Goal: Task Accomplishment & Management: Manage account settings

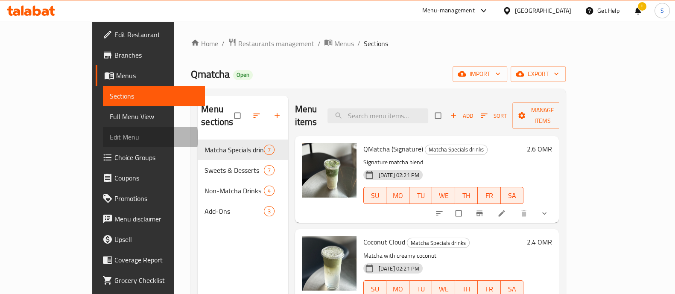
click at [110, 137] on span "Edit Menu" at bounding box center [154, 137] width 88 height 10
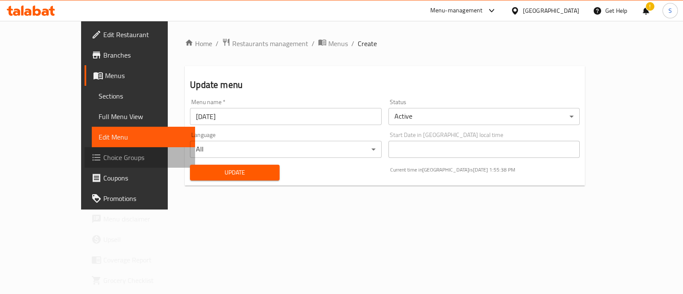
click at [103, 153] on span "Choice Groups" at bounding box center [145, 157] width 85 height 10
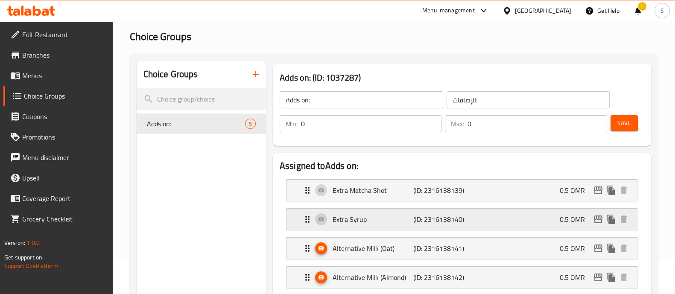
scroll to position [53, 0]
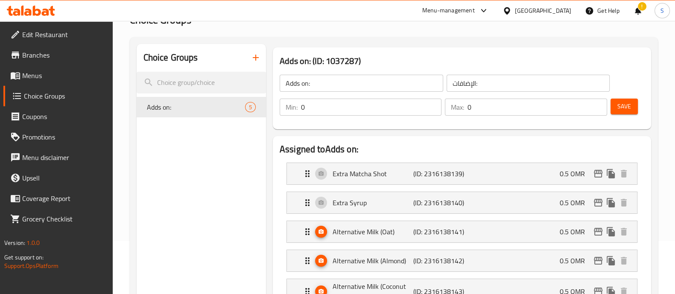
click at [346, 84] on input "Adds on:" at bounding box center [360, 83] width 163 height 17
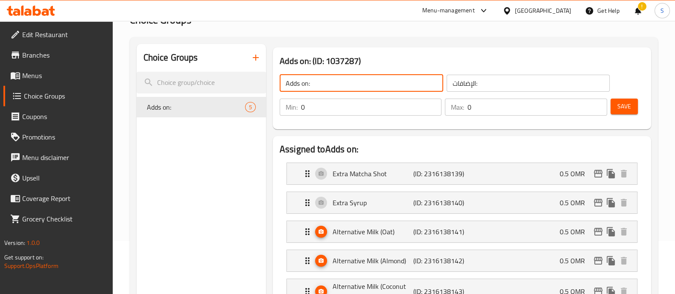
click at [346, 84] on input "Adds on:" at bounding box center [360, 83] width 163 height 17
type input "Your Choice Of:"
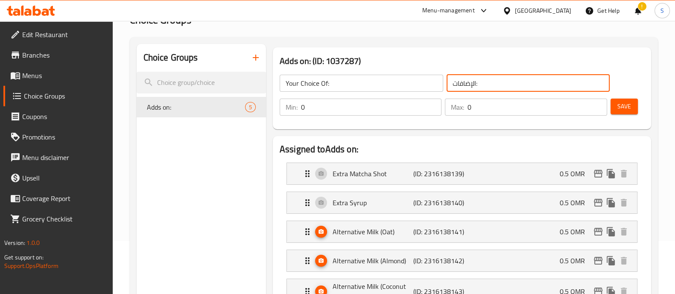
click at [358, 87] on input "الإضافات:" at bounding box center [527, 83] width 163 height 17
type input "ا"
type input "إختيارك من:"
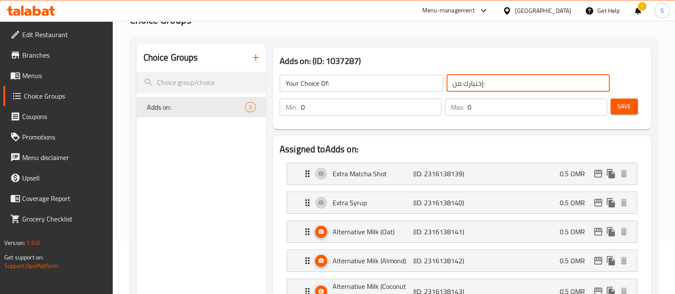
click at [344, 111] on input "0" at bounding box center [371, 107] width 140 height 17
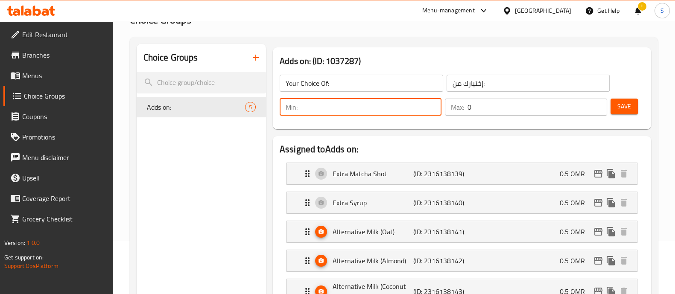
type input "1"
click at [358, 105] on input "0" at bounding box center [536, 107] width 139 height 17
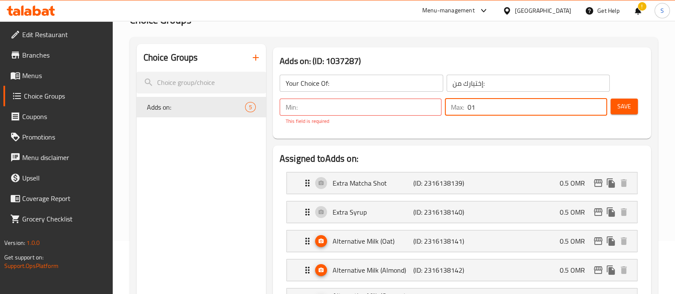
drag, startPoint x: 470, startPoint y: 105, endPoint x: 476, endPoint y: 107, distance: 5.7
click at [358, 105] on input "01" at bounding box center [536, 107] width 139 height 17
type input "1"
click at [358, 112] on input "number" at bounding box center [371, 107] width 140 height 17
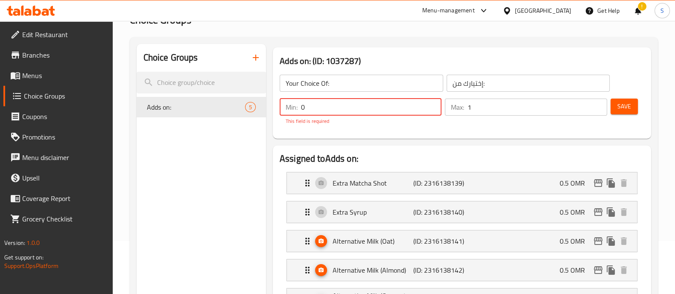
type input "0"
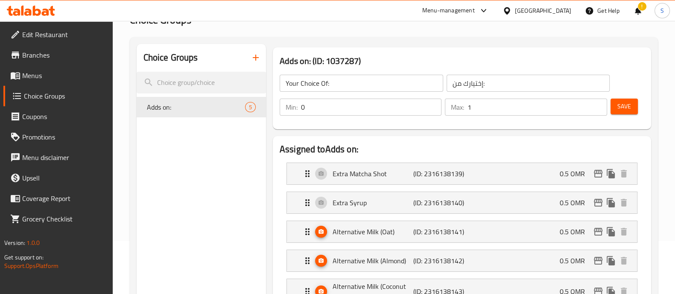
click at [358, 110] on span "Save" at bounding box center [624, 106] width 14 height 11
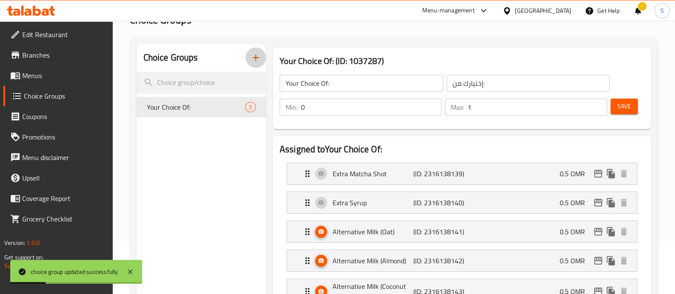
click at [252, 54] on icon "button" at bounding box center [255, 57] width 10 height 10
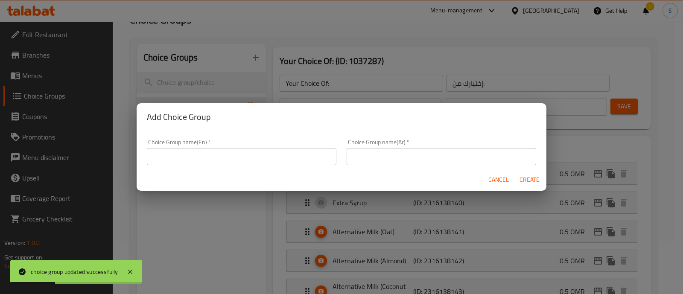
click at [220, 156] on input "text" at bounding box center [241, 156] width 189 height 17
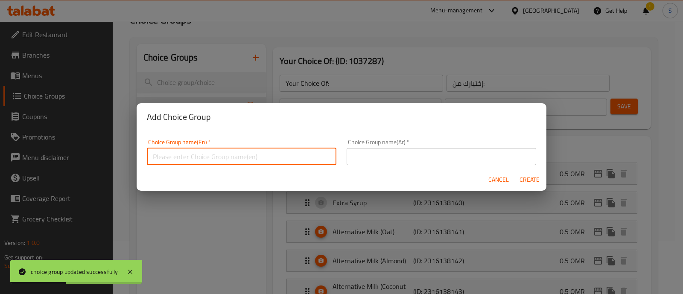
type input "Adds on:"
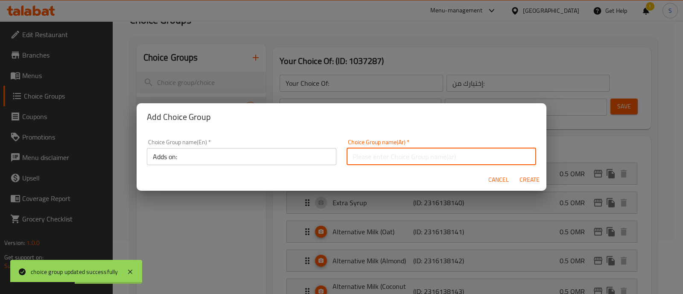
click at [358, 157] on input "text" at bounding box center [440, 156] width 189 height 17
type input "الإضافات:"
click at [358, 178] on span "Create" at bounding box center [529, 180] width 20 height 11
type input "Adds on:"
type input "الإضافات:"
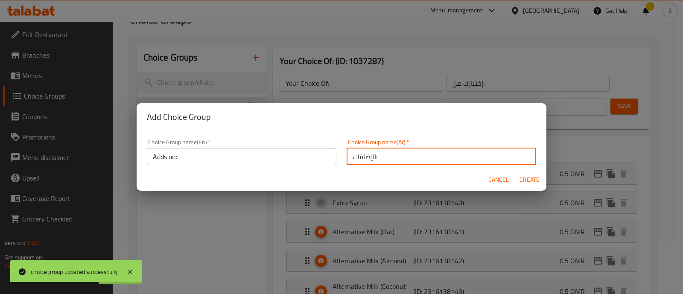
type input "0"
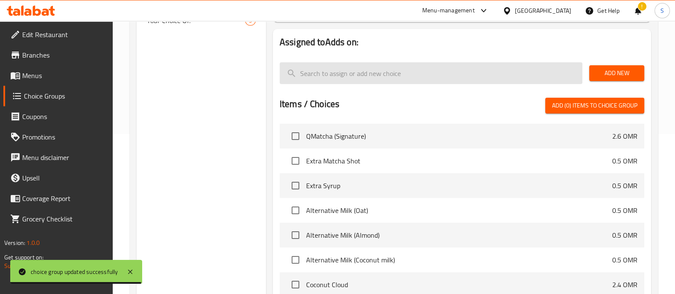
scroll to position [0, 0]
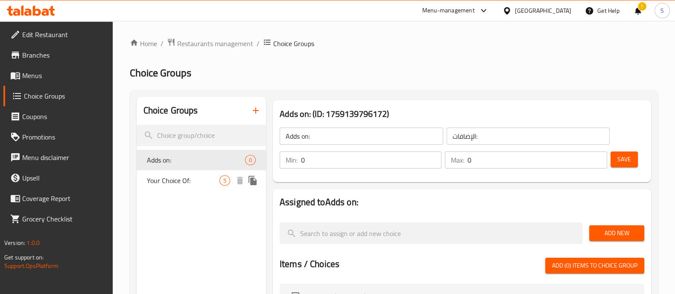
click at [189, 181] on span "Your Choice Of:" at bounding box center [183, 180] width 73 height 10
type input "Your Choice Of:"
type input "إختيارك من:"
type input "1"
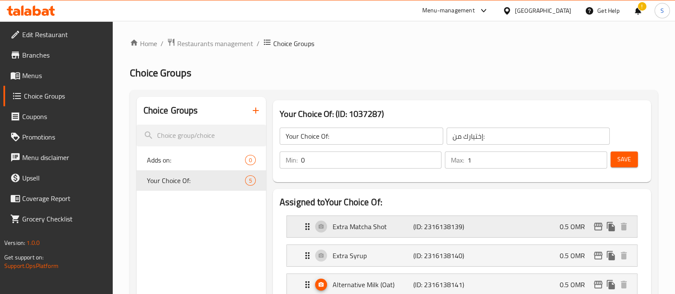
click at [358, 224] on p "(ID: 2316138139)" at bounding box center [440, 226] width 54 height 10
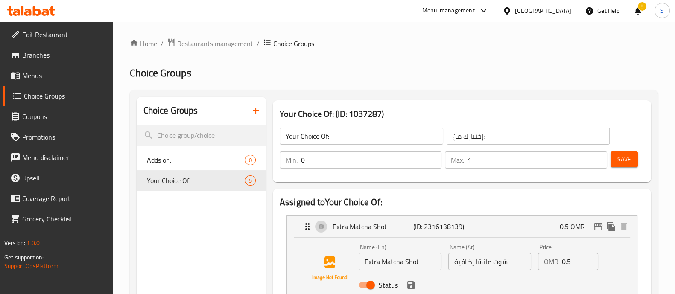
click at [358, 264] on input "Extra Matcha Shot" at bounding box center [399, 261] width 83 height 17
click at [175, 155] on span "Adds on:" at bounding box center [183, 160] width 73 height 10
type input "Adds on:"
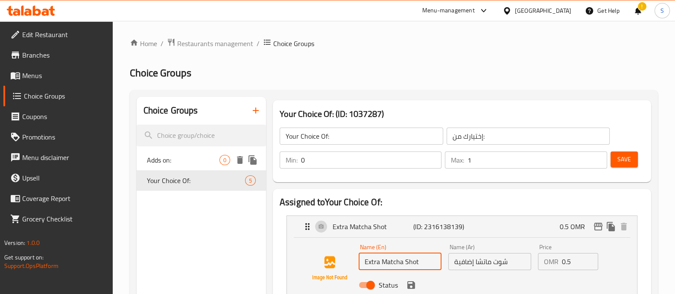
type input "الإضافات:"
type input "0"
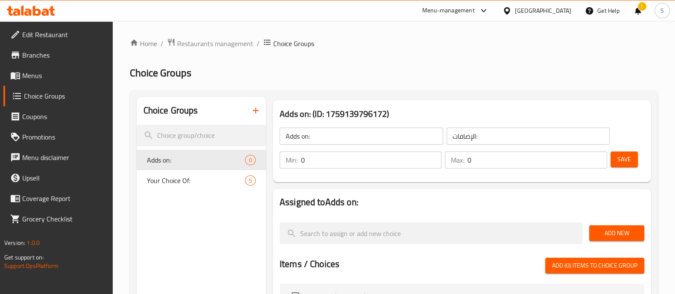
click at [358, 227] on button "Add New" at bounding box center [616, 233] width 55 height 16
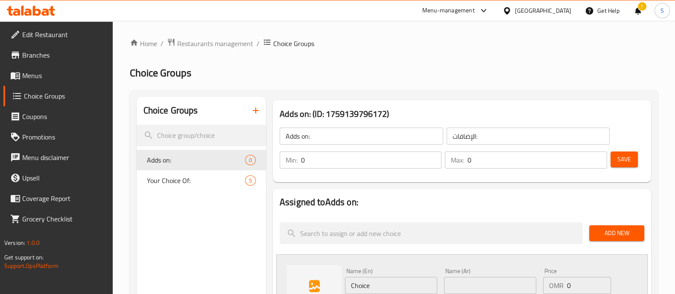
scroll to position [53, 0]
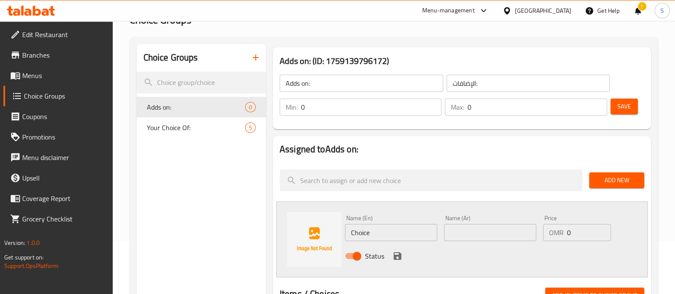
click at [358, 229] on input "Choice" at bounding box center [391, 232] width 92 height 17
paste input "Extra Matcha Shot"
type input "Extra Matcha Shot"
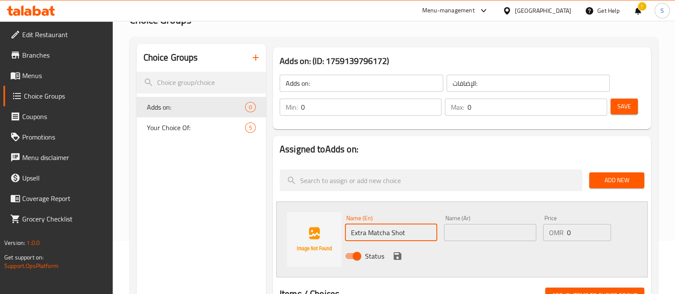
click at [358, 232] on input "text" at bounding box center [490, 232] width 92 height 17
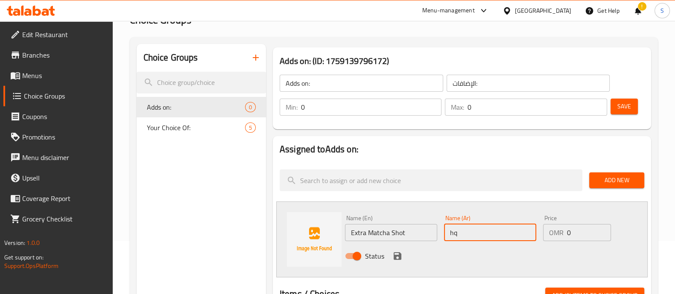
type input "h"
type input "ا"
paste input "جرعة ماتشا إضافية"
type input "جرعة ماتشا إضافية"
click at [358, 233] on input "0" at bounding box center [589, 232] width 44 height 17
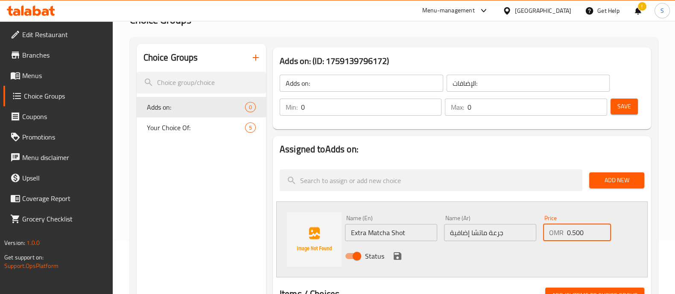
type input "0.500"
click at [358, 253] on icon "save" at bounding box center [397, 256] width 10 height 10
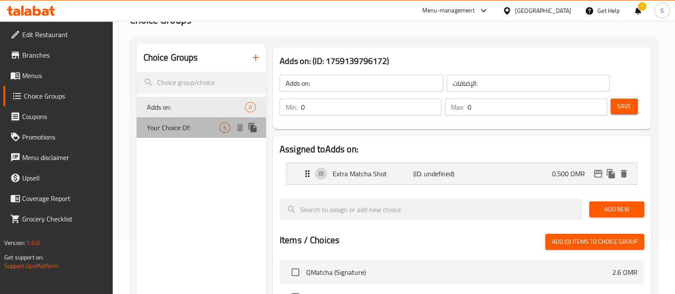
click at [199, 125] on span "Your Choice Of:" at bounding box center [183, 127] width 73 height 10
type input "Your Choice Of:"
type input "إختيارك من:"
type input "1"
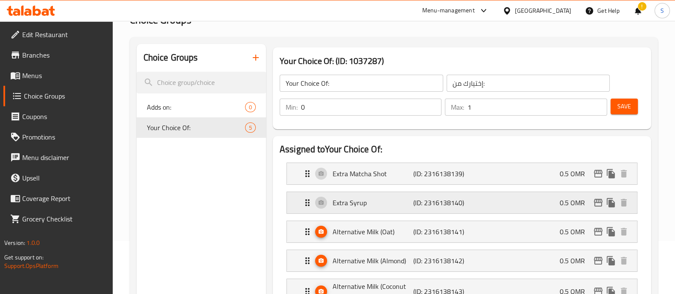
click at [358, 199] on div "Extra Syrup (ID: 2316138140) 0.5 OMR" at bounding box center [464, 202] width 324 height 21
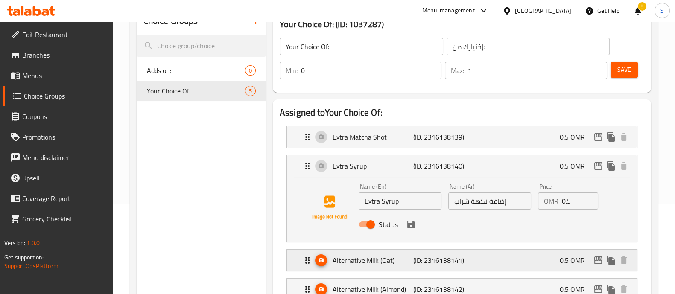
scroll to position [106, 0]
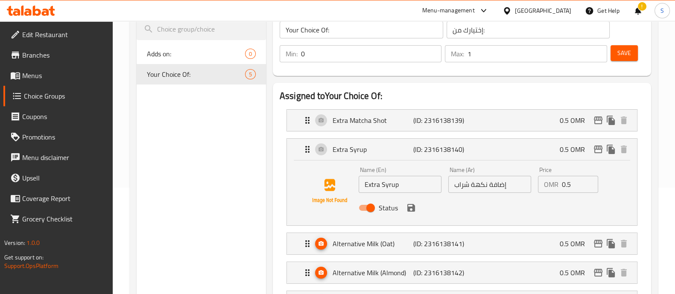
click at [358, 181] on input "Extra Syrup" at bounding box center [399, 184] width 83 height 17
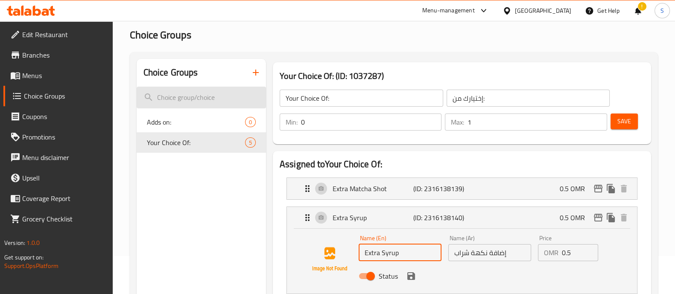
scroll to position [0, 0]
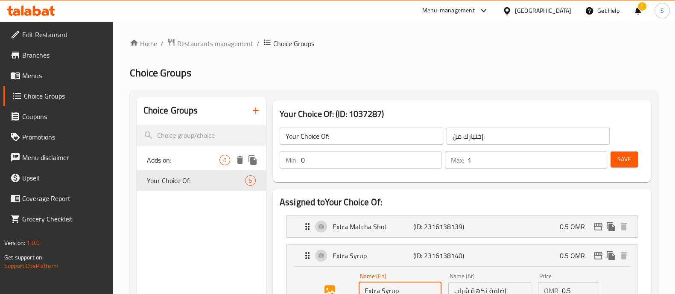
click at [194, 159] on span "Adds on:" at bounding box center [183, 160] width 73 height 10
type input "Adds on:"
type input "الإضافات:"
type input "0"
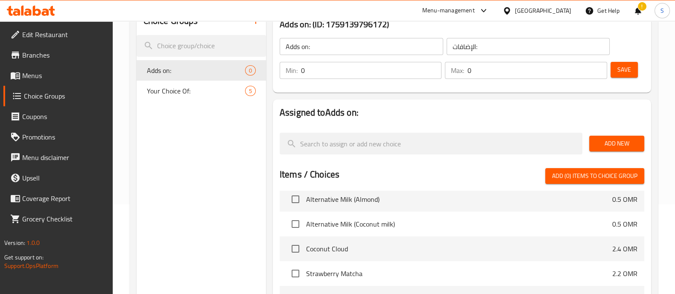
scroll to position [106, 0]
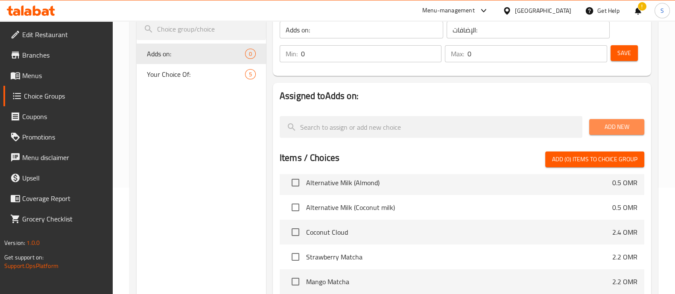
click at [358, 126] on span "Add New" at bounding box center [616, 127] width 41 height 11
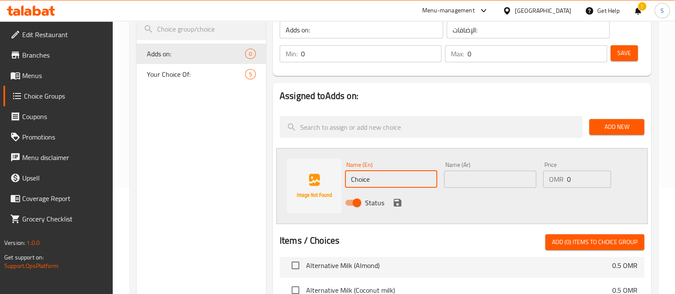
click at [358, 177] on input "Choice" at bounding box center [391, 179] width 92 height 17
paste input "Extra Syrup"
type input "Extra Syrup"
click at [358, 174] on input "text" at bounding box center [490, 179] width 92 height 17
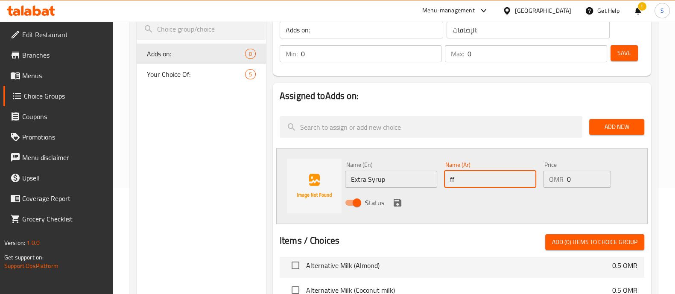
type input "f"
type input "111"
click at [358, 175] on input "0" at bounding box center [589, 179] width 44 height 17
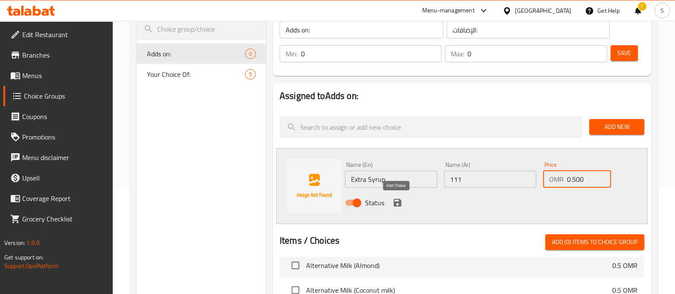
type input "0.500"
click at [358, 199] on icon "save" at bounding box center [397, 203] width 10 height 10
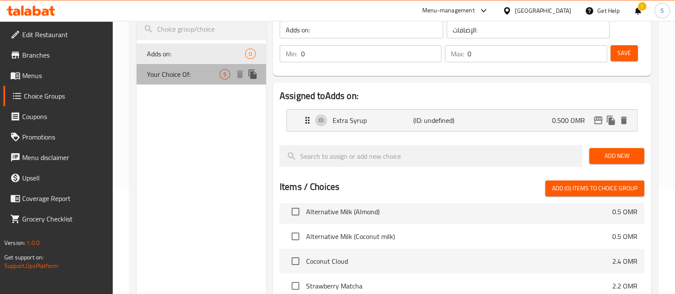
click at [176, 73] on span "Your Choice Of:" at bounding box center [183, 74] width 73 height 10
type input "Your Choice Of:"
type input "إختيارك من:"
type input "1"
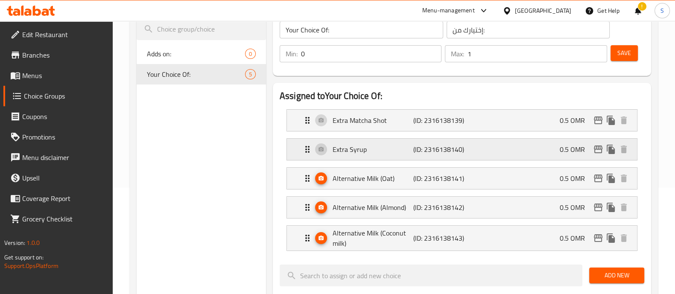
click at [358, 154] on div "Extra Syrup (ID: 2316138140) 0.5 OMR" at bounding box center [464, 149] width 324 height 21
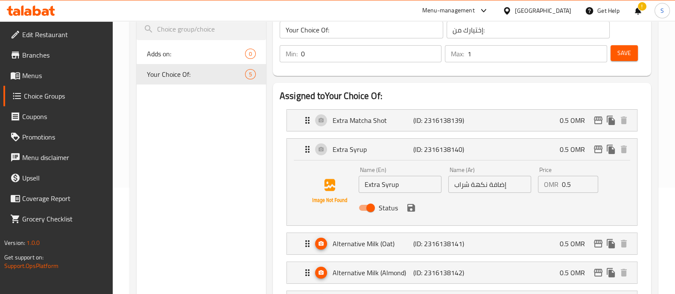
click at [358, 182] on input "إضافة نكهة شراب" at bounding box center [489, 184] width 83 height 17
click at [201, 53] on span "Adds on:" at bounding box center [183, 54] width 73 height 10
type input "Adds on:"
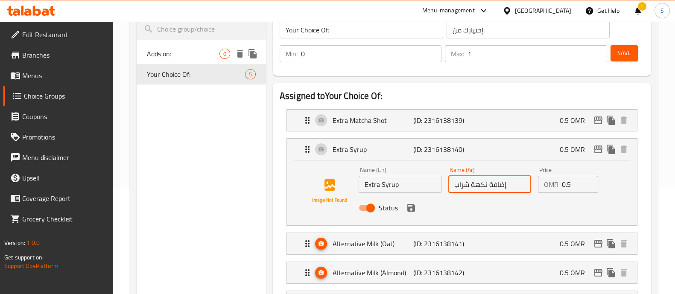
type input "الإضافات:"
type input "0"
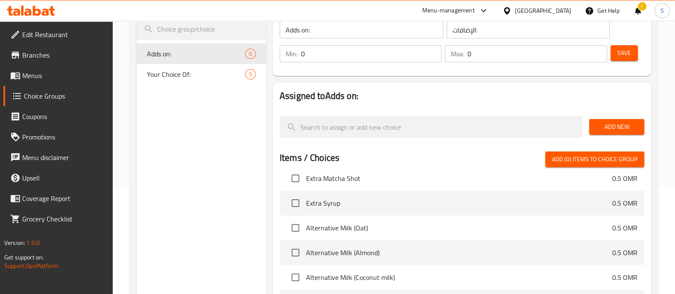
scroll to position [53, 0]
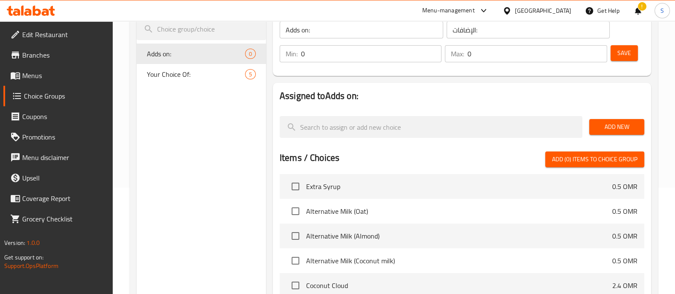
click at [358, 187] on span "Extra Syrup" at bounding box center [459, 186] width 306 height 10
click at [291, 189] on input "checkbox" at bounding box center [295, 187] width 18 height 18
click at [292, 189] on input "checkbox" at bounding box center [295, 187] width 18 height 18
checkbox input "false"
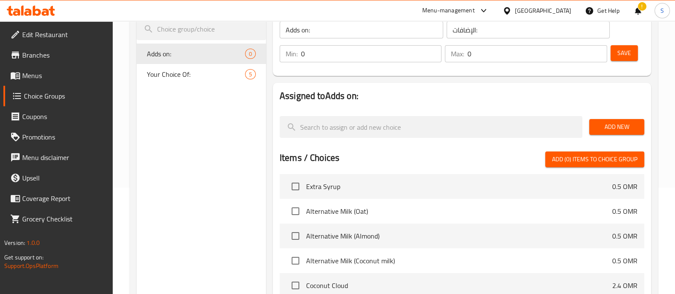
click at [358, 96] on h2 "Assigned to Adds on:" at bounding box center [461, 96] width 364 height 13
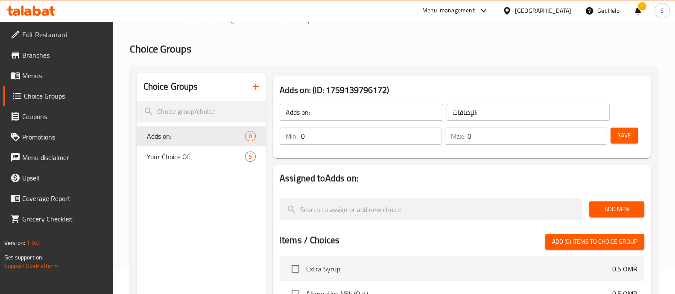
scroll to position [0, 0]
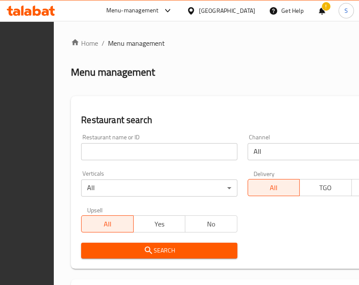
click at [38, 8] on icon at bounding box center [31, 11] width 48 height 10
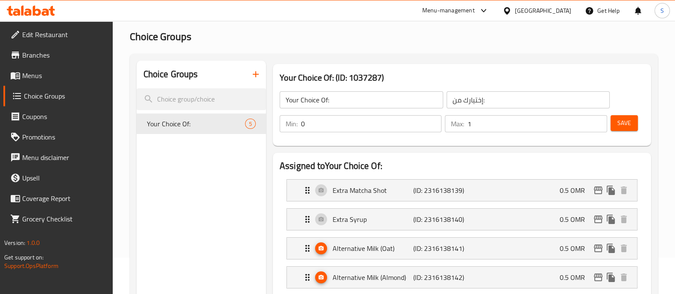
scroll to position [53, 0]
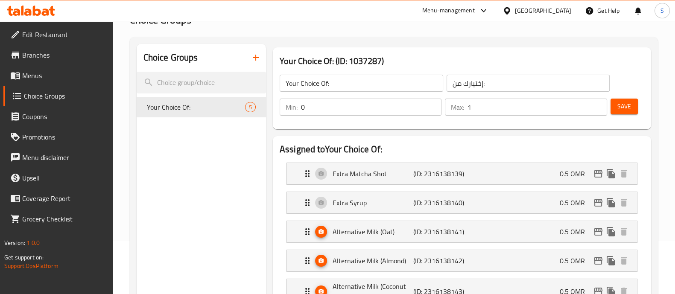
click at [255, 58] on icon "button" at bounding box center [255, 57] width 10 height 10
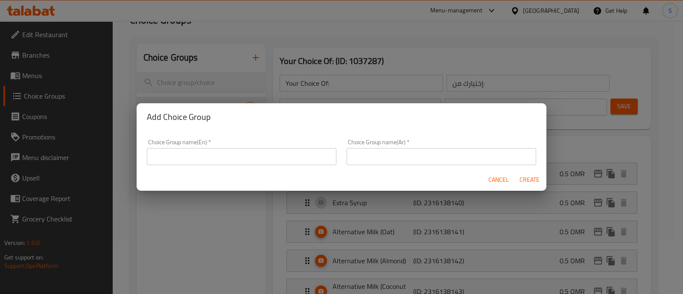
click at [214, 153] on input "text" at bounding box center [241, 156] width 189 height 17
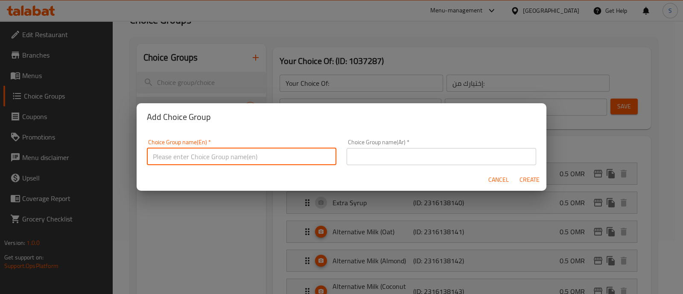
type input "Adds on:"
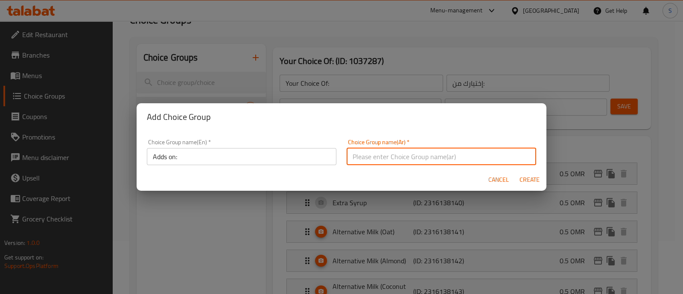
click at [377, 152] on input "text" at bounding box center [440, 156] width 189 height 17
type input "الإضافات:"
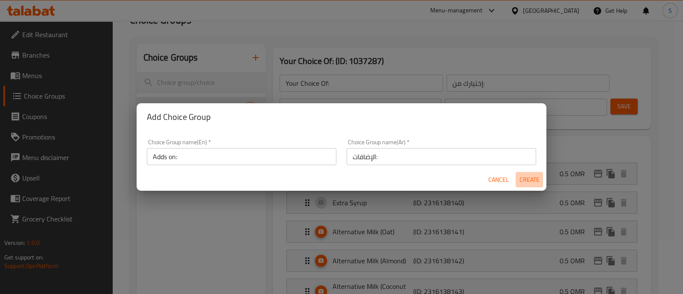
click at [525, 175] on span "Create" at bounding box center [529, 180] width 20 height 11
type input "Adds on:"
type input "الإضافات:"
type input "0"
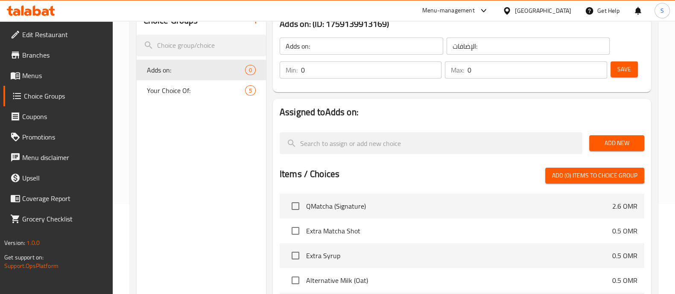
scroll to position [106, 0]
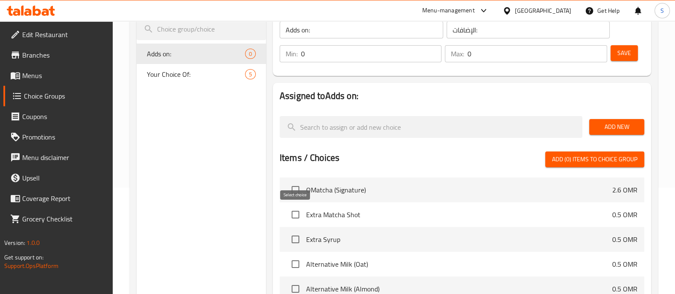
click at [297, 214] on input "checkbox" at bounding box center [295, 215] width 18 height 18
checkbox input "true"
click at [292, 234] on input "checkbox" at bounding box center [295, 239] width 18 height 18
checkbox input "true"
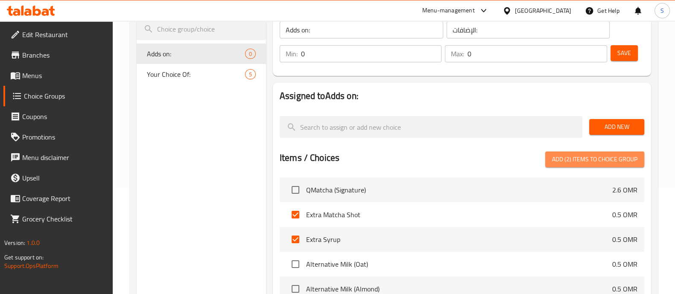
click at [563, 161] on span "Add (2) items to choice group" at bounding box center [594, 159] width 85 height 11
checkbox input "false"
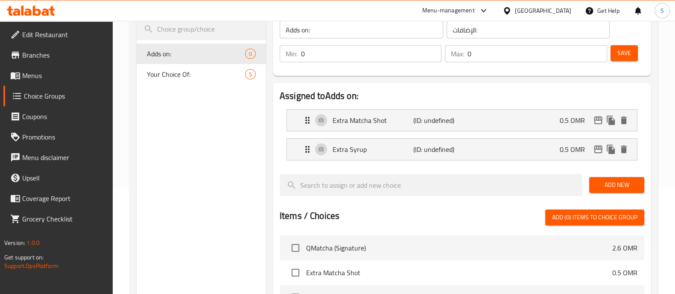
click at [628, 56] on span "Save" at bounding box center [624, 53] width 14 height 11
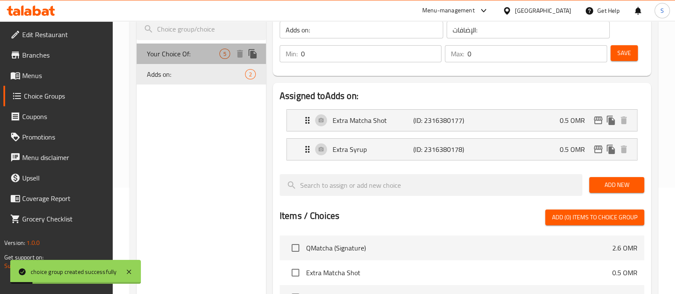
click at [197, 55] on span "Your Choice Of:" at bounding box center [183, 54] width 73 height 10
type input "Your Choice Of:"
type input "إختيارك من:"
type input "1"
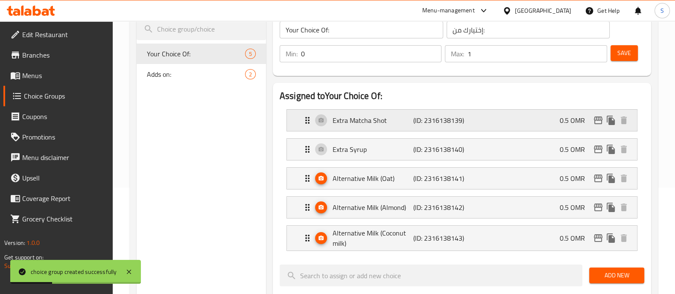
click at [513, 121] on div "Extra Matcha Shot (ID: 2316138139) 0.5 OMR" at bounding box center [464, 120] width 324 height 21
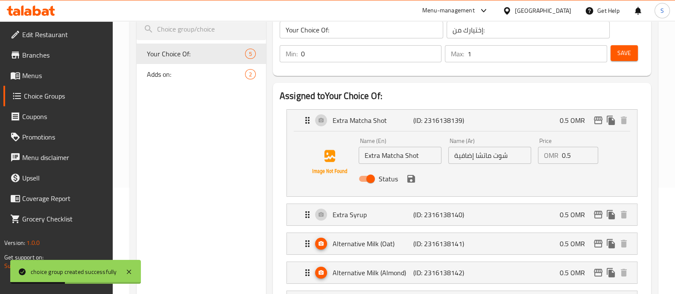
click at [370, 178] on input "Status" at bounding box center [370, 179] width 49 height 16
checkbox input "false"
drag, startPoint x: 387, startPoint y: 213, endPoint x: 385, endPoint y: 224, distance: 10.9
click at [387, 214] on p "Extra Syrup" at bounding box center [372, 215] width 81 height 10
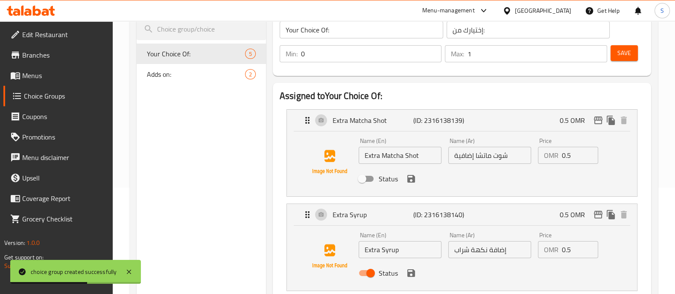
click at [369, 275] on input "Status" at bounding box center [370, 273] width 49 height 16
checkbox input "false"
click at [627, 54] on span "Save" at bounding box center [624, 53] width 14 height 11
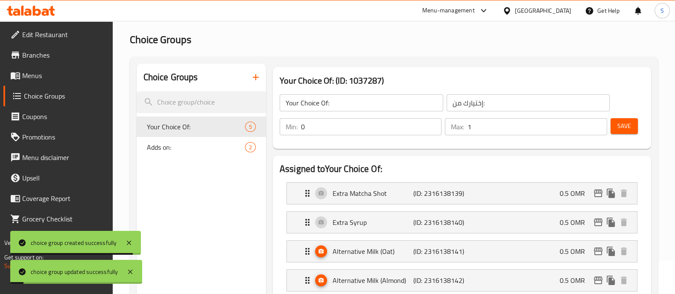
scroll to position [0, 0]
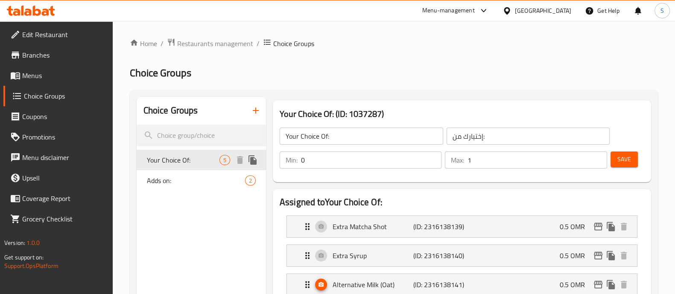
drag, startPoint x: 198, startPoint y: 180, endPoint x: 195, endPoint y: 163, distance: 17.2
click at [195, 163] on div "Your Choice Of: 5 Adds on: 2" at bounding box center [201, 170] width 129 height 41
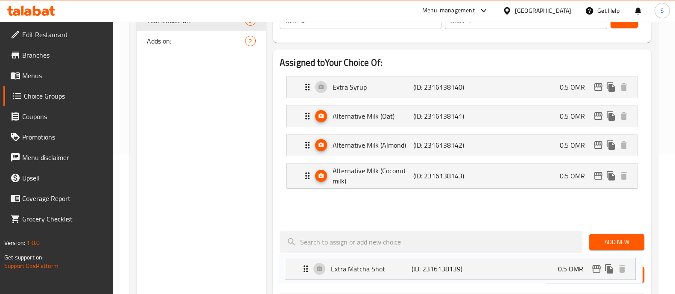
scroll to position [213, 0]
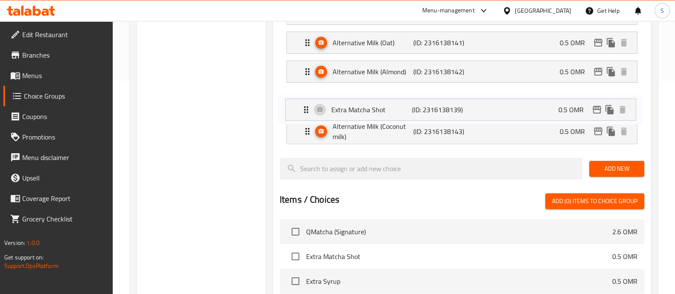
drag, startPoint x: 304, startPoint y: 177, endPoint x: 303, endPoint y: 113, distance: 64.0
click at [303, 113] on nav "Extra Matcha Shot (ID: 2316138139) 0.5 OMR Name (En) Extra Matcha Shot Name (En…" at bounding box center [461, 73] width 364 height 155
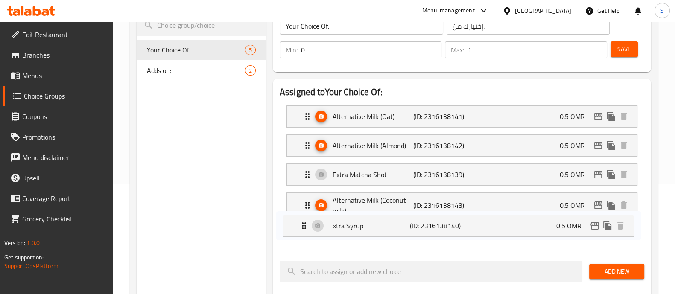
scroll to position [114, 0]
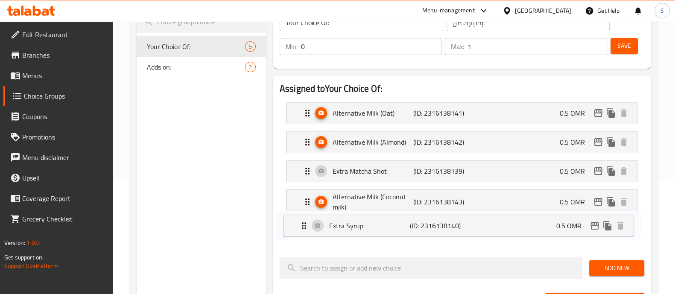
drag, startPoint x: 305, startPoint y: 120, endPoint x: 302, endPoint y: 235, distance: 114.8
click at [302, 235] on nav "Extra Syrup (ID: 2316138140) 0.5 OMR Name (En) Extra Syrup Name (En) Name (Ar) …" at bounding box center [461, 172] width 364 height 155
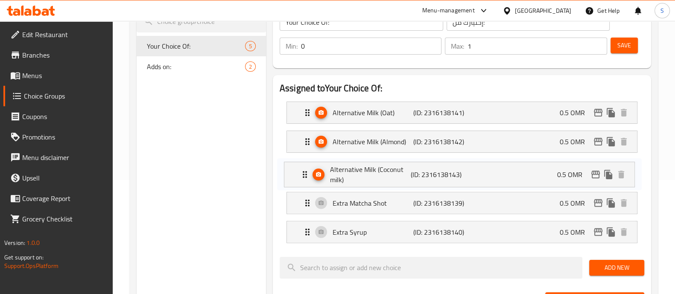
drag, startPoint x: 314, startPoint y: 204, endPoint x: 311, endPoint y: 174, distance: 29.6
click at [311, 174] on nav "Alternative Milk (Oat) (ID: 2316138141) 0.5 OMR Name (En) Alternative Milk (Oat…" at bounding box center [461, 172] width 364 height 155
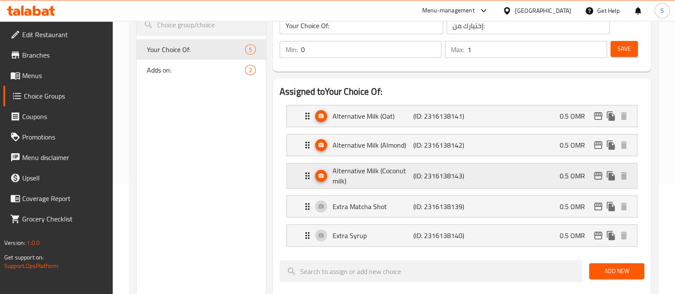
scroll to position [61, 0]
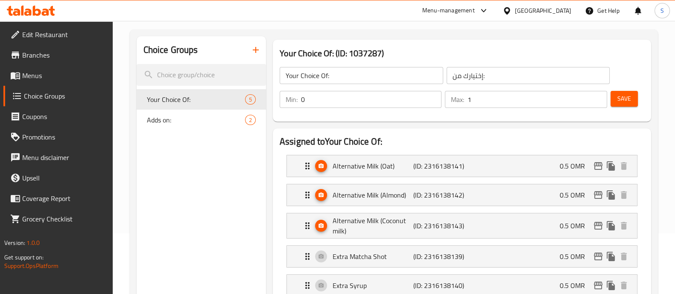
click at [624, 102] on span "Save" at bounding box center [624, 98] width 14 height 11
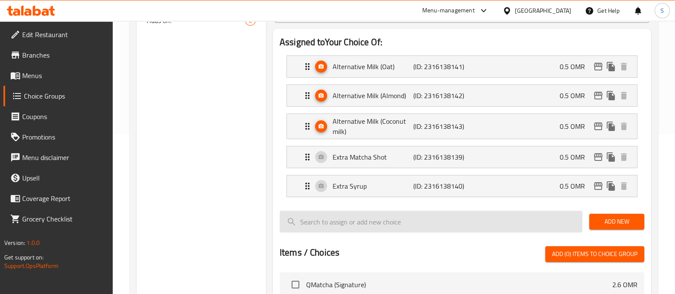
scroll to position [0, 0]
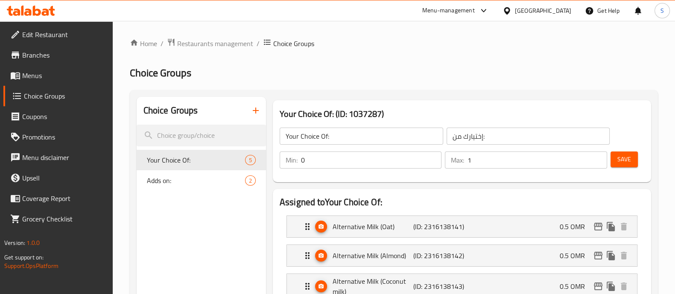
click at [62, 81] on link "Menus" at bounding box center [57, 75] width 109 height 20
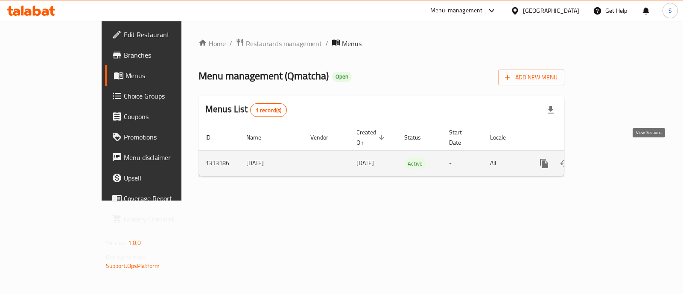
click at [611, 158] on icon "enhanced table" at bounding box center [605, 163] width 10 height 10
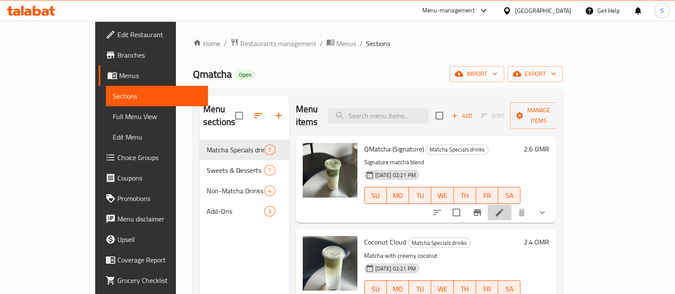
click at [504, 207] on icon at bounding box center [499, 212] width 10 height 10
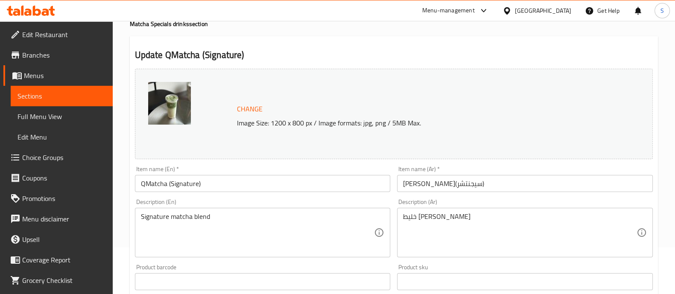
scroll to position [335, 0]
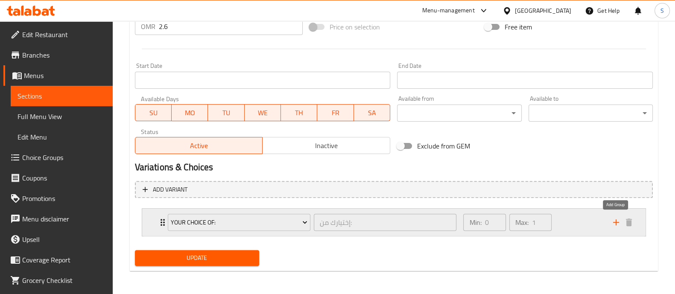
click at [617, 222] on icon "add" at bounding box center [616, 222] width 6 height 6
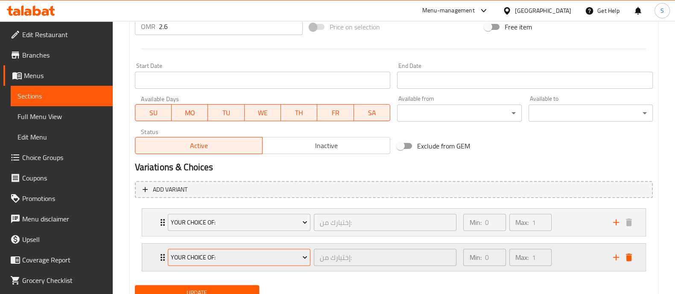
click at [260, 252] on span "Your Choice Of:" at bounding box center [239, 257] width 137 height 11
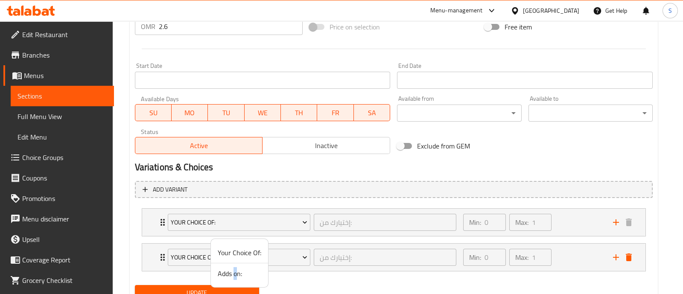
click at [235, 275] on span "Adds on:" at bounding box center [240, 273] width 44 height 10
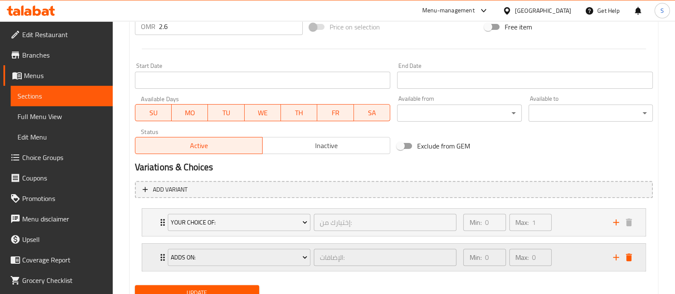
click at [578, 261] on div "Min: 0 ​ Max: 0 ​" at bounding box center [532, 257] width 149 height 27
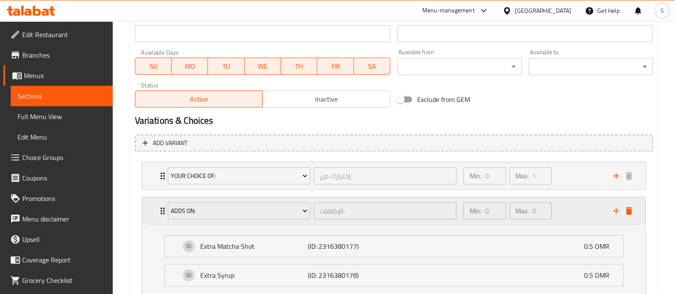
scroll to position [442, 0]
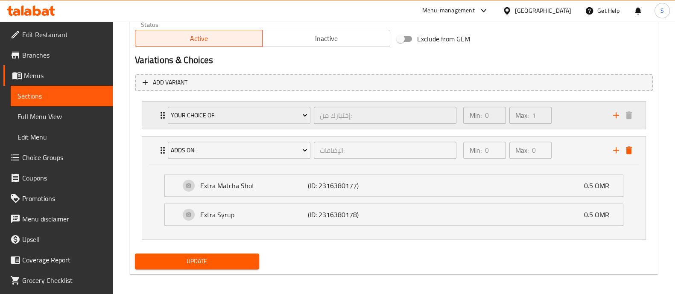
click at [573, 125] on div "Min: 0 ​ Max: 1 ​" at bounding box center [532, 115] width 149 height 27
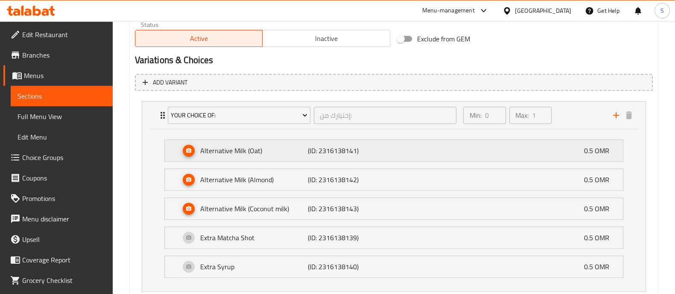
scroll to position [607, 0]
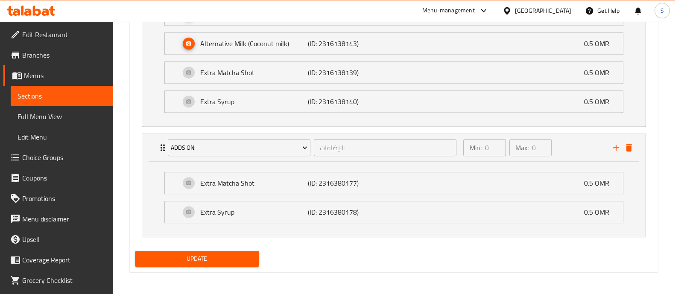
click at [239, 261] on span "Update" at bounding box center [197, 258] width 111 height 11
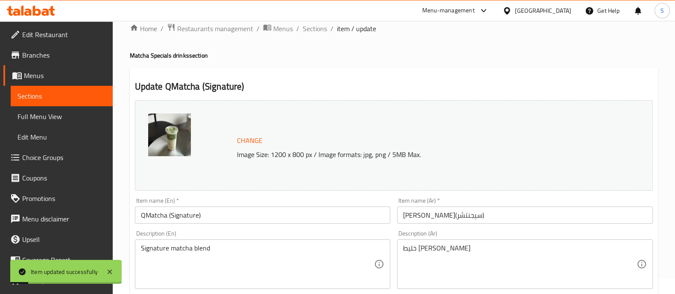
scroll to position [0, 0]
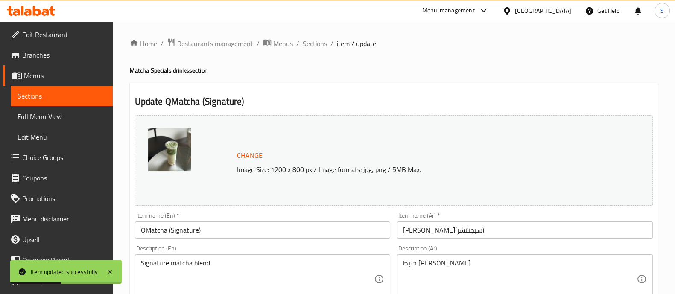
click at [324, 43] on span "Sections" at bounding box center [315, 43] width 24 height 10
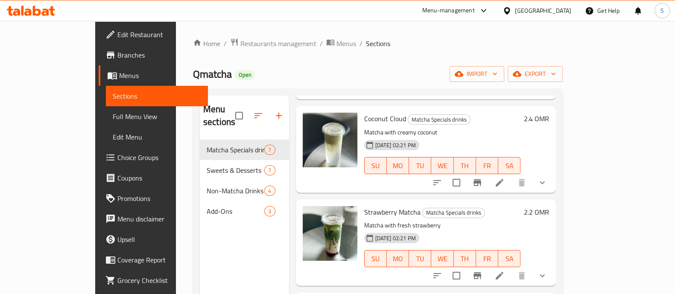
scroll to position [53, 0]
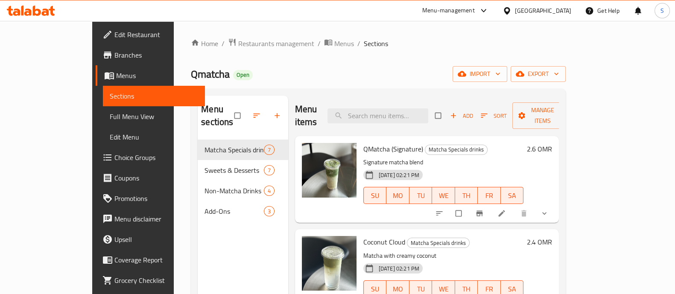
click at [114, 158] on span "Choice Groups" at bounding box center [156, 157] width 84 height 10
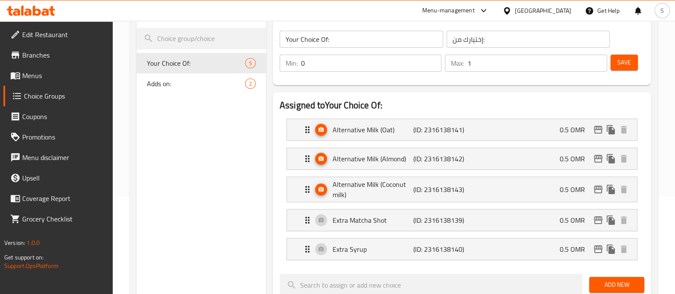
scroll to position [106, 0]
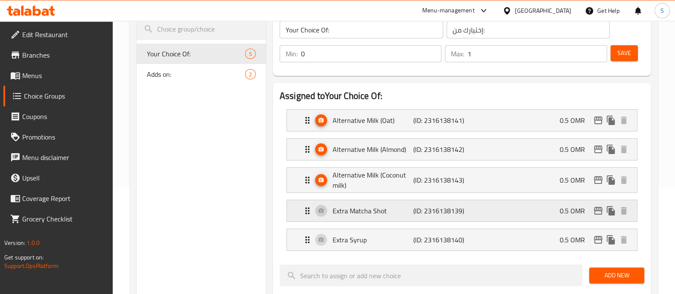
click at [393, 214] on p "Extra Matcha Shot" at bounding box center [372, 211] width 81 height 10
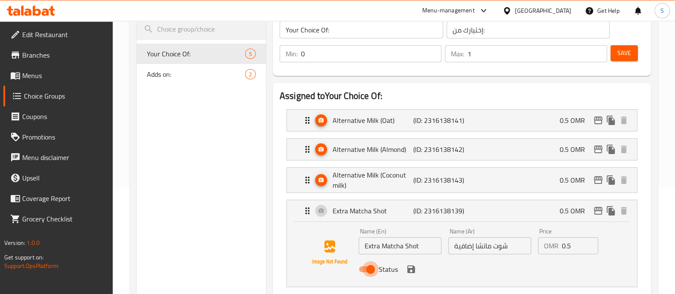
click at [370, 265] on input "Status" at bounding box center [370, 269] width 49 height 16
checkbox input "false"
click at [408, 270] on icon "save" at bounding box center [411, 269] width 8 height 8
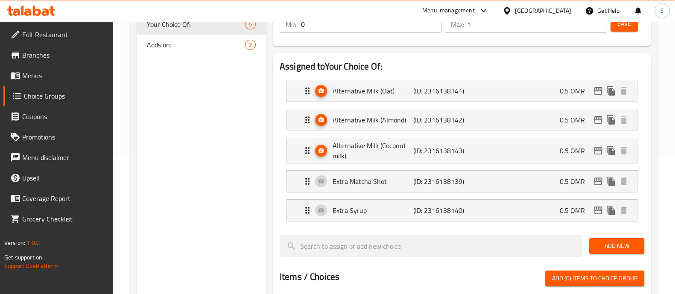
scroll to position [160, 0]
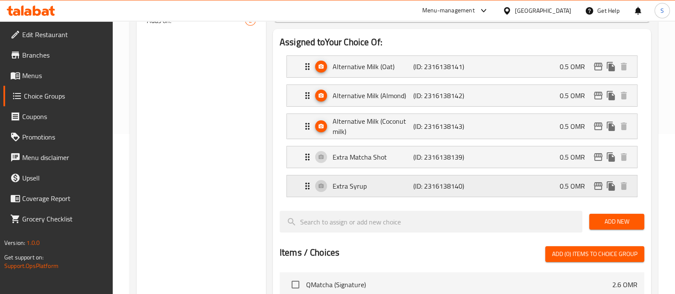
click at [380, 178] on div "Extra Syrup (ID: 2316138140) 0.5 OMR" at bounding box center [464, 185] width 324 height 21
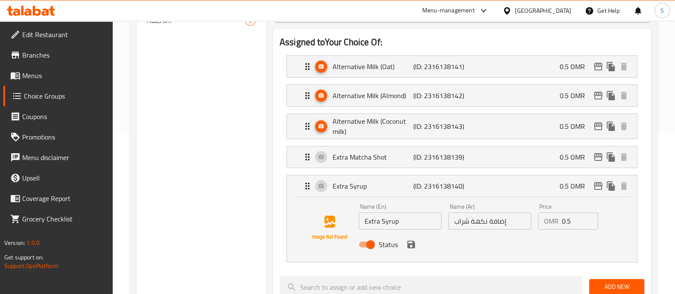
click at [372, 244] on input "Status" at bounding box center [370, 244] width 49 height 16
checkbox input "false"
click at [407, 244] on icon "save" at bounding box center [411, 244] width 10 height 10
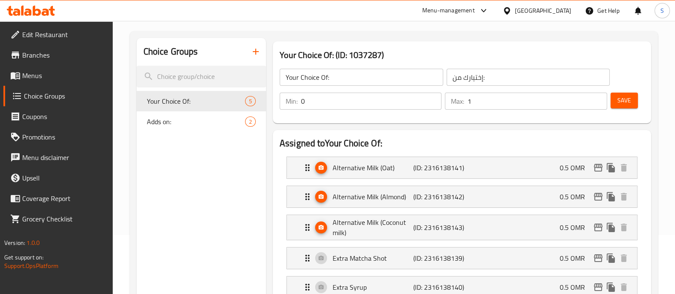
scroll to position [0, 0]
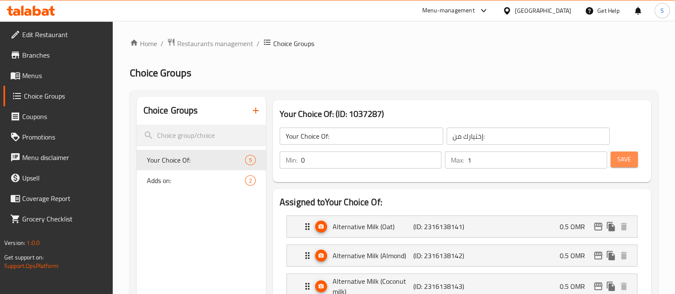
click at [619, 162] on span "Save" at bounding box center [624, 159] width 14 height 11
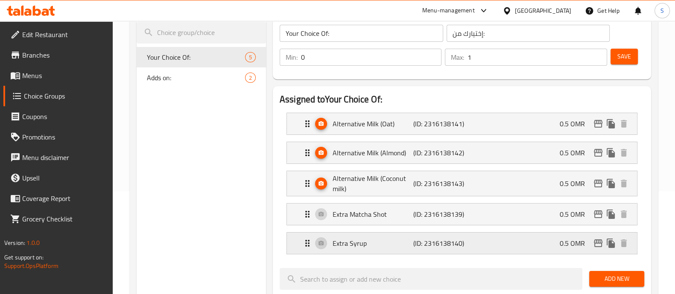
scroll to position [106, 0]
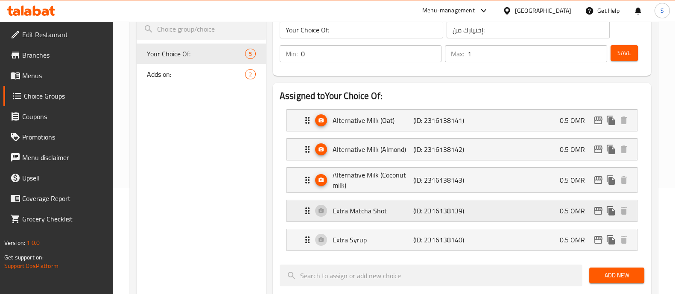
click at [386, 212] on p "Extra Matcha Shot" at bounding box center [372, 211] width 81 height 10
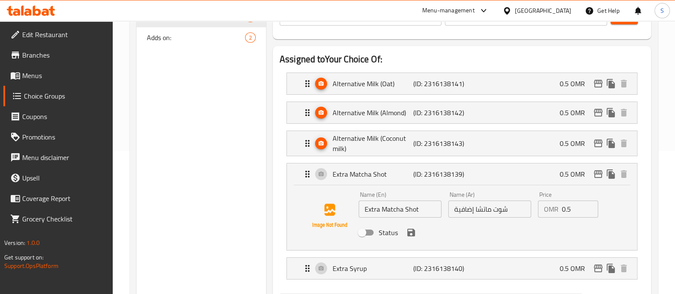
scroll to position [160, 0]
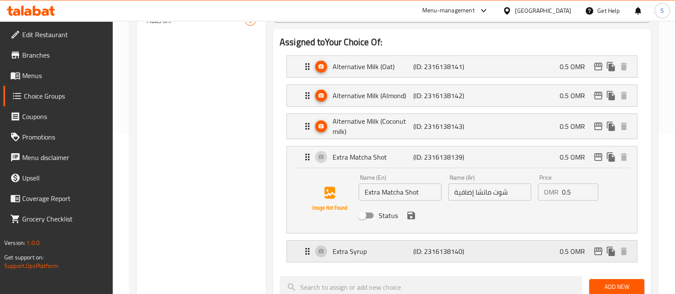
click at [382, 253] on p "Extra Syrup" at bounding box center [372, 251] width 81 height 10
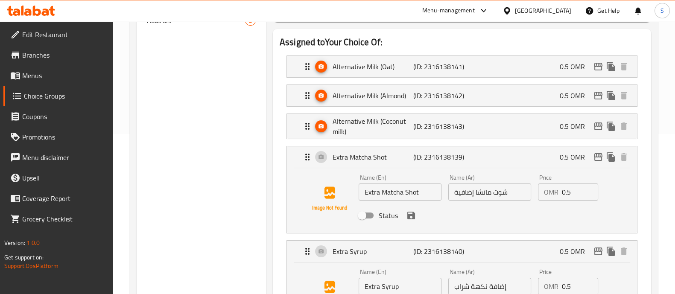
click at [233, 233] on div "Choice Groups Your Choice Of: 5 Adds on: 2" at bounding box center [201, 291] width 129 height 709
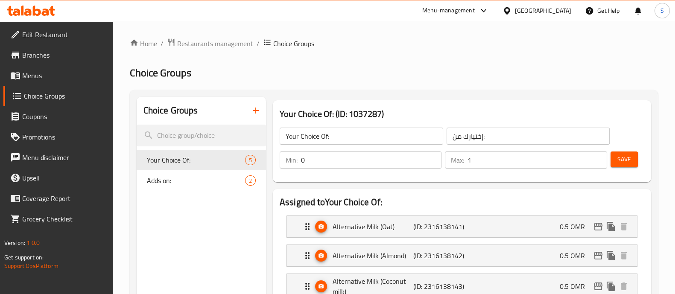
click at [58, 69] on link "Menus" at bounding box center [57, 75] width 109 height 20
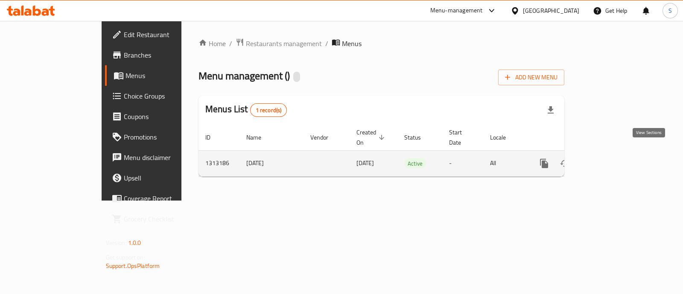
click at [611, 158] on icon "enhanced table" at bounding box center [605, 163] width 10 height 10
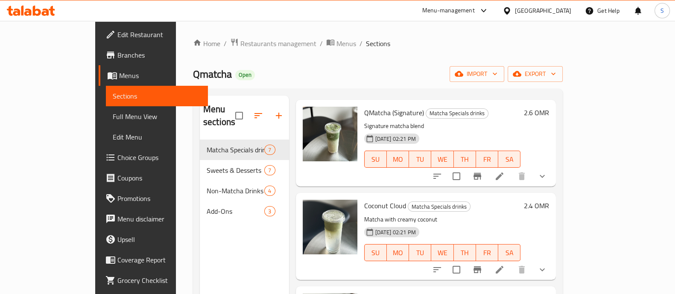
scroll to position [53, 0]
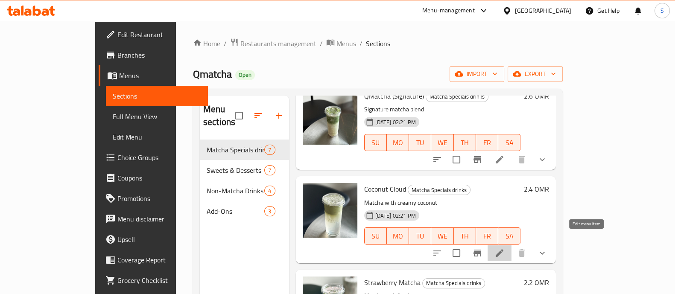
click at [503, 249] on icon at bounding box center [499, 253] width 8 height 8
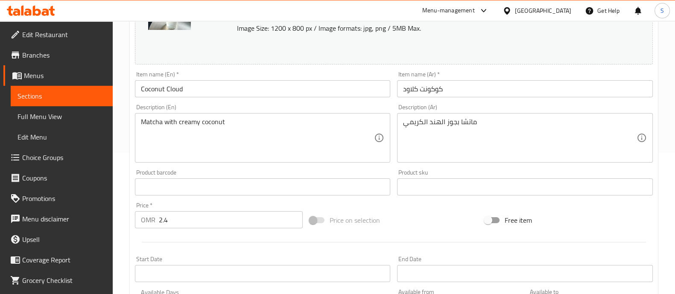
scroll to position [335, 0]
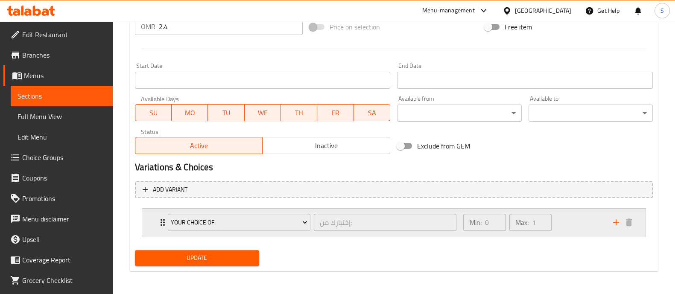
click at [568, 225] on div "Min: 0 ​ Max: 1 ​" at bounding box center [532, 222] width 149 height 27
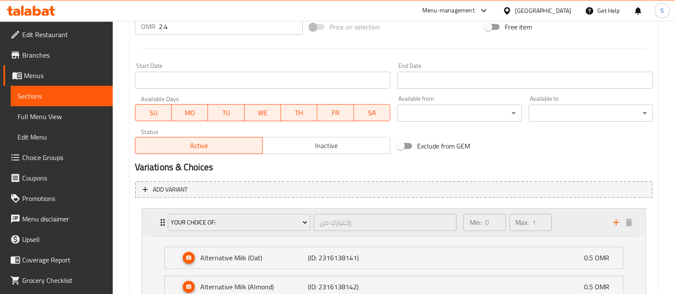
click at [587, 223] on div "Min: 0 ​ Max: 1 ​" at bounding box center [532, 222] width 149 height 27
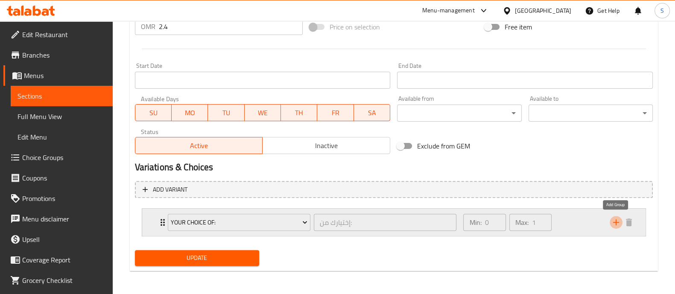
click at [612, 220] on icon "add" at bounding box center [616, 222] width 10 height 10
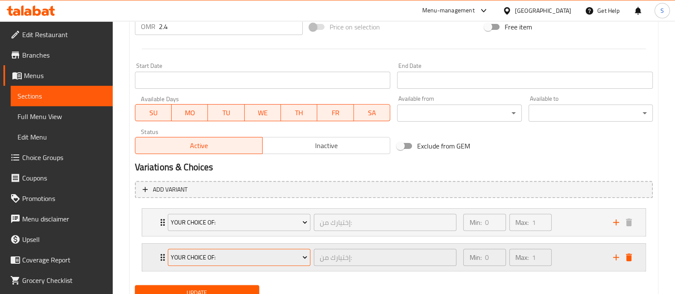
click at [274, 253] on span "Your Choice Of:" at bounding box center [239, 257] width 137 height 11
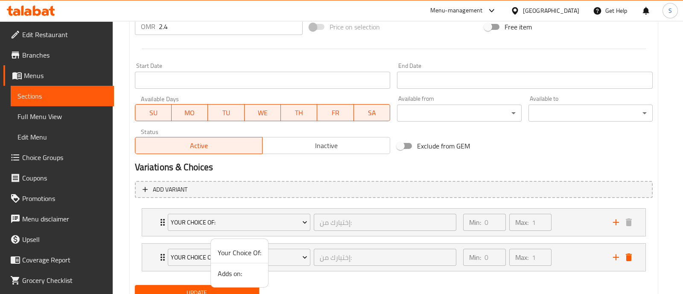
click at [241, 274] on span "Adds on:" at bounding box center [240, 273] width 44 height 10
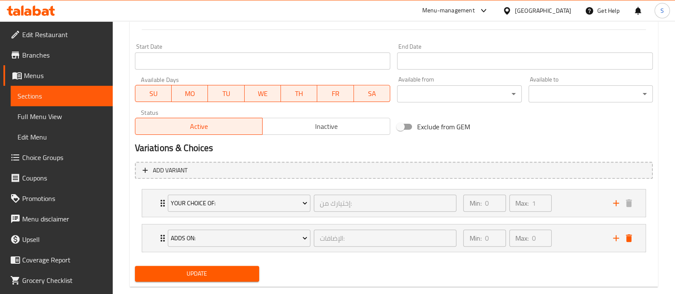
scroll to position [370, 0]
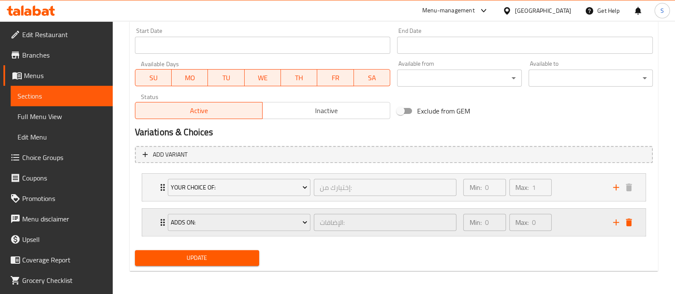
click at [568, 227] on div "Min: 0 ​ Max: 0 ​" at bounding box center [532, 222] width 149 height 27
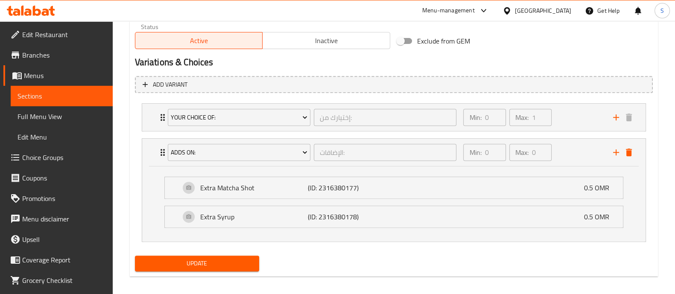
scroll to position [445, 0]
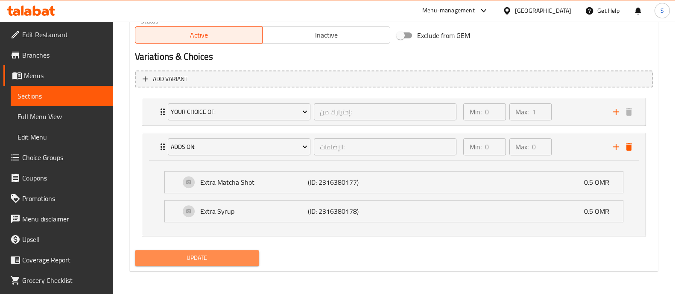
click at [234, 255] on span "Update" at bounding box center [197, 258] width 111 height 11
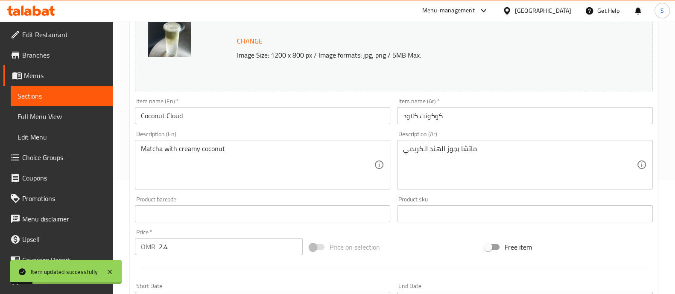
scroll to position [0, 0]
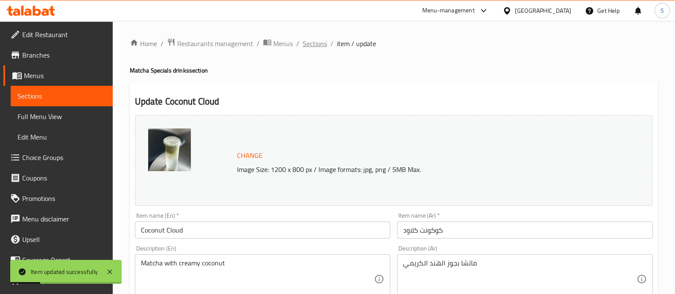
click at [309, 44] on span "Sections" at bounding box center [315, 43] width 24 height 10
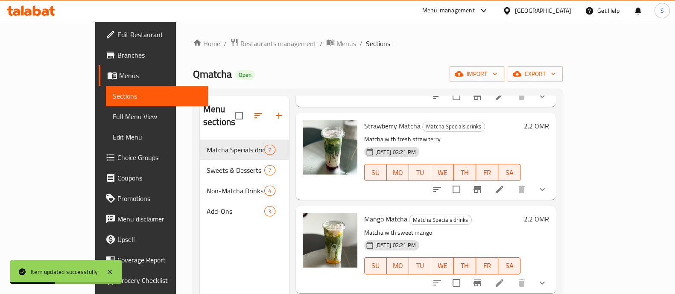
scroll to position [213, 0]
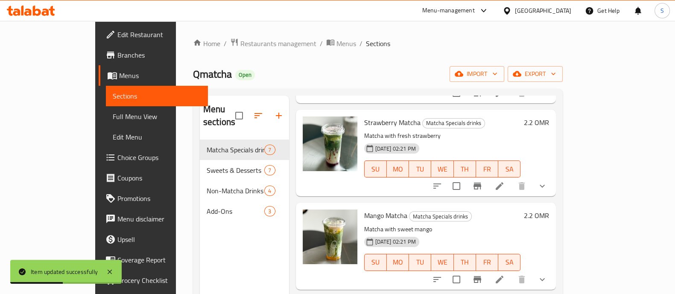
click at [511, 178] on li at bounding box center [499, 185] width 24 height 15
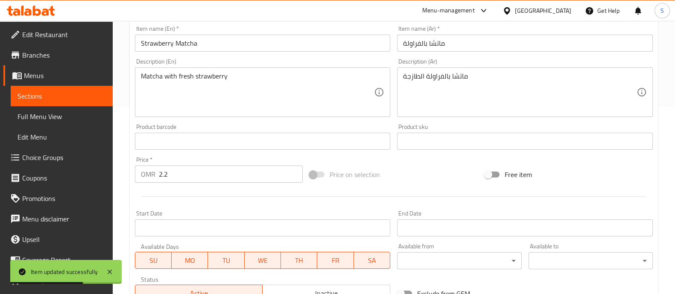
scroll to position [335, 0]
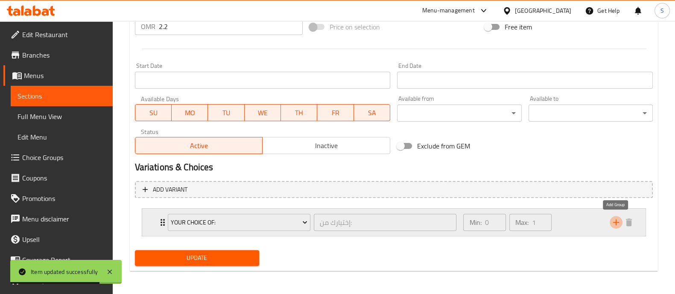
click at [619, 222] on icon "add" at bounding box center [616, 222] width 10 height 10
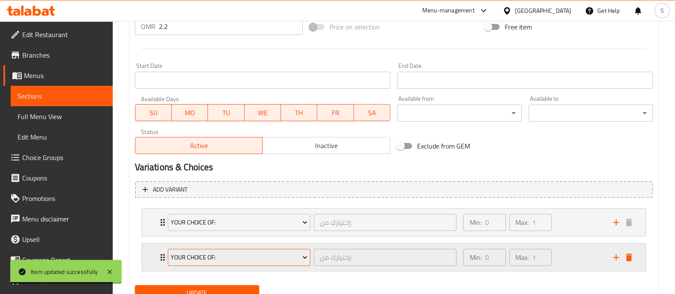
click at [284, 252] on span "Your Choice Of:" at bounding box center [239, 257] width 137 height 11
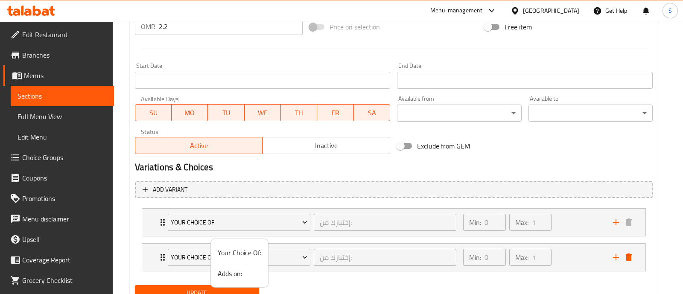
click at [247, 273] on span "Adds on:" at bounding box center [240, 273] width 44 height 10
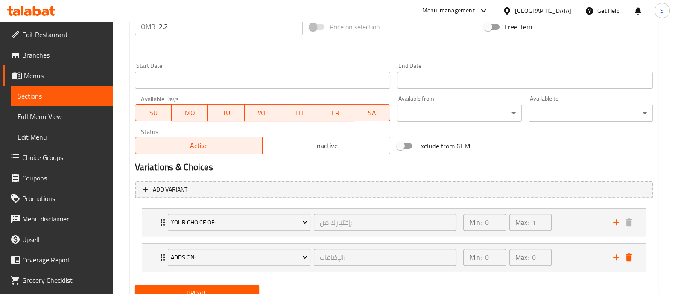
click at [235, 288] on span "Update" at bounding box center [197, 293] width 111 height 11
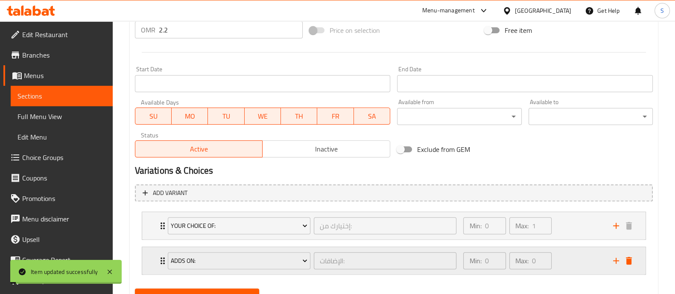
scroll to position [0, 0]
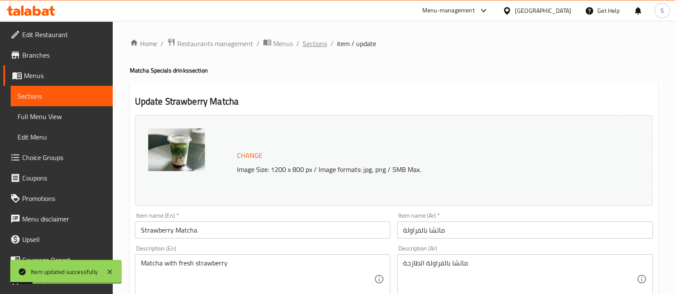
click at [309, 43] on span "Sections" at bounding box center [315, 43] width 24 height 10
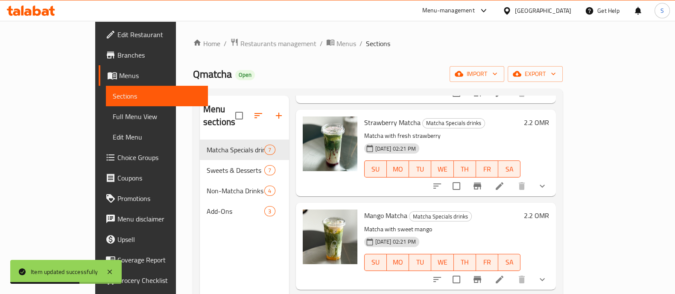
scroll to position [267, 0]
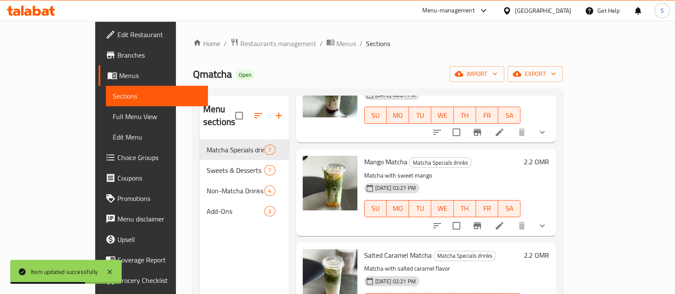
click at [503, 222] on icon at bounding box center [499, 226] width 8 height 8
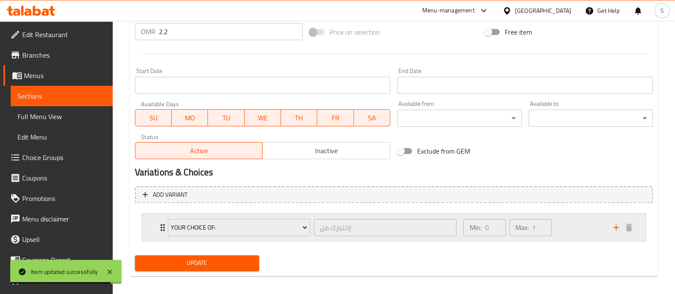
scroll to position [335, 0]
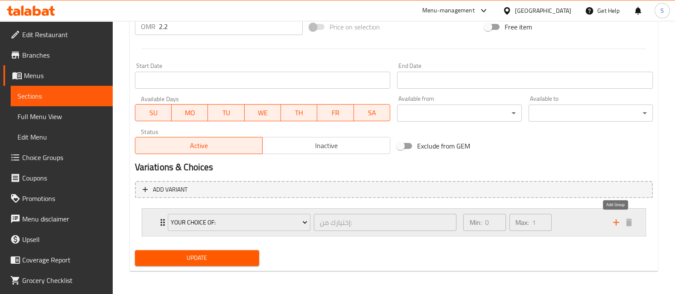
click at [611, 220] on icon "add" at bounding box center [616, 222] width 10 height 10
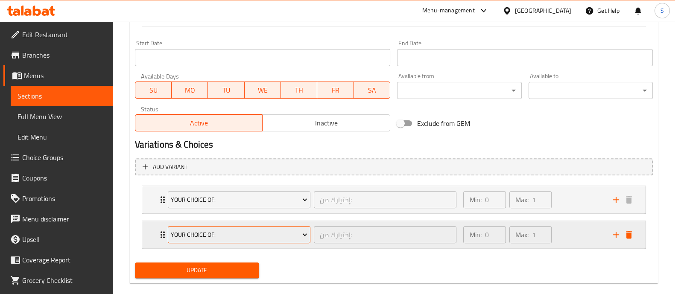
scroll to position [370, 0]
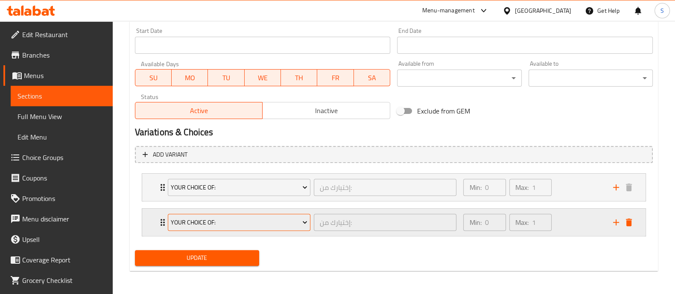
click at [269, 223] on span "Your Choice Of:" at bounding box center [239, 222] width 137 height 11
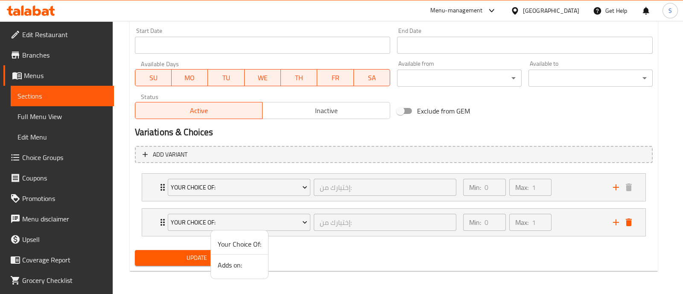
click at [240, 262] on span "Adds on:" at bounding box center [240, 265] width 44 height 10
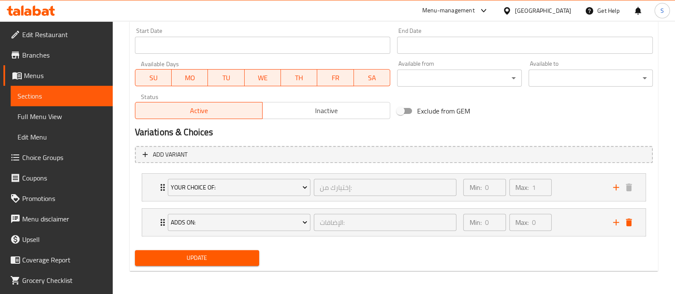
click at [248, 258] on span "Update" at bounding box center [197, 258] width 111 height 11
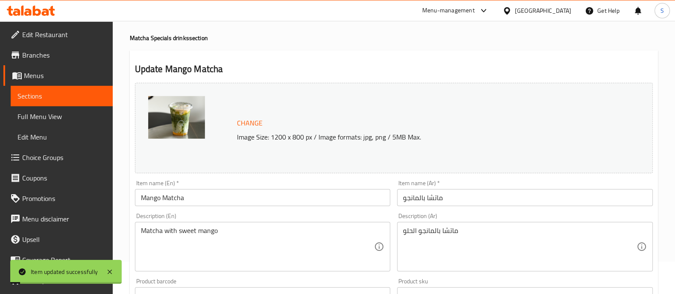
scroll to position [0, 0]
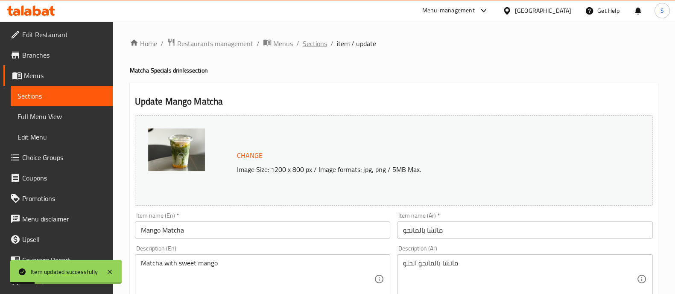
click at [317, 47] on span "Sections" at bounding box center [315, 43] width 24 height 10
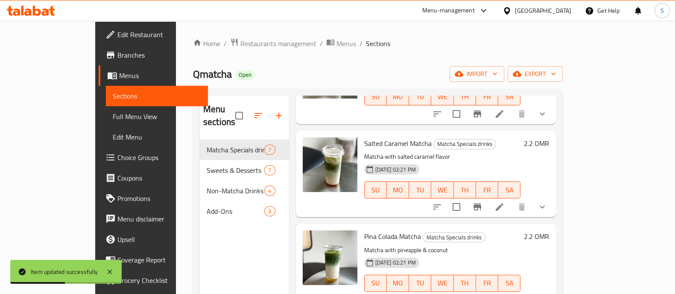
scroll to position [379, 0]
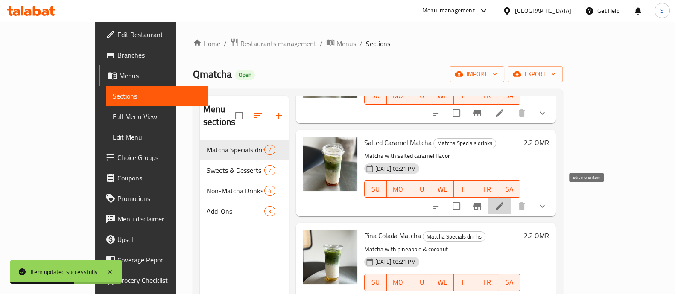
click at [511, 198] on li at bounding box center [499, 205] width 24 height 15
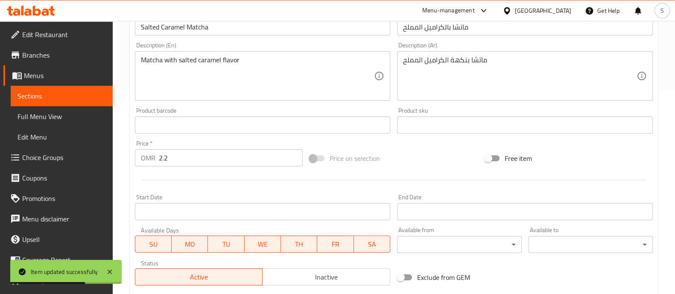
scroll to position [335, 0]
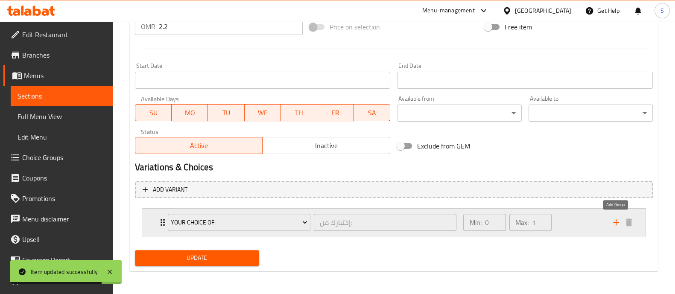
click at [616, 223] on icon "add" at bounding box center [616, 222] width 6 height 6
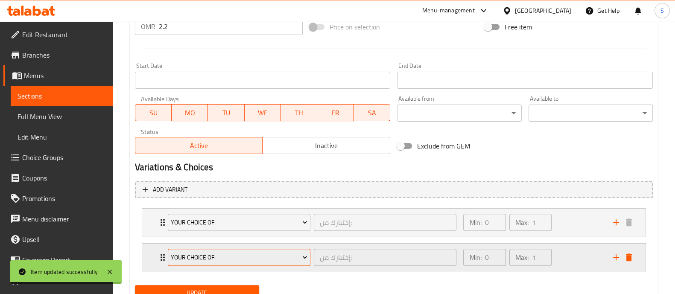
click at [285, 255] on span "Your Choice Of:" at bounding box center [239, 257] width 137 height 11
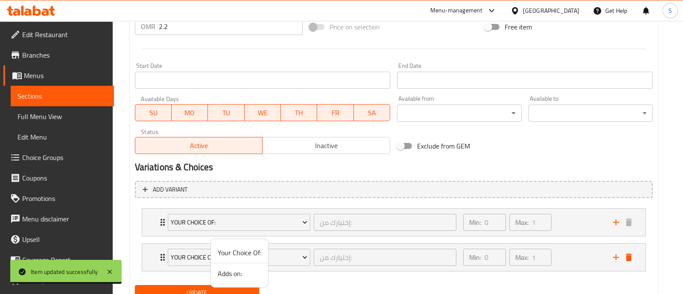
click at [244, 272] on span "Adds on:" at bounding box center [240, 273] width 44 height 10
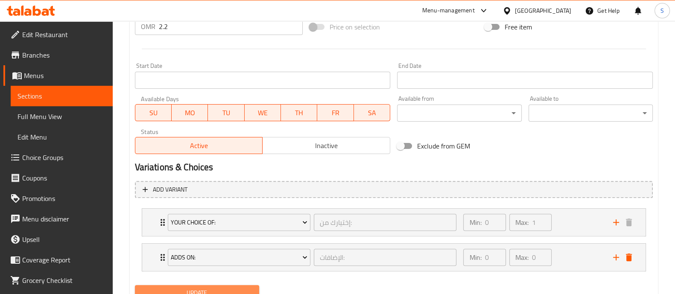
click at [233, 289] on span "Update" at bounding box center [197, 293] width 111 height 11
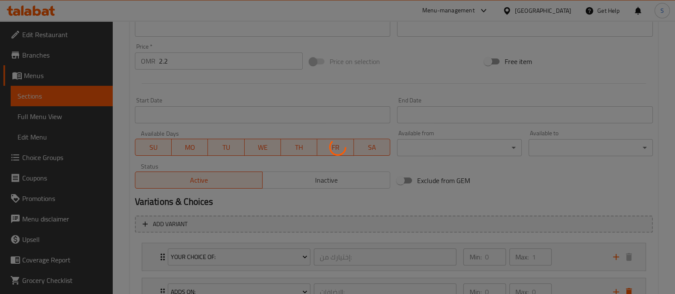
scroll to position [0, 0]
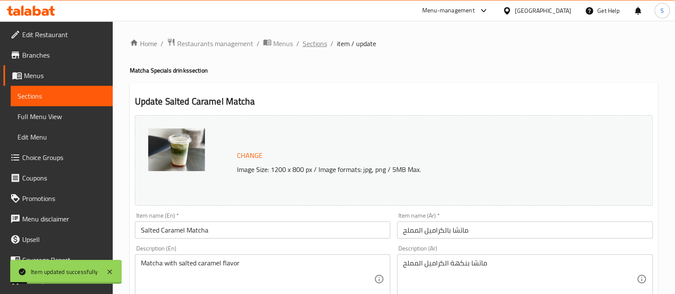
click at [314, 41] on span "Sections" at bounding box center [315, 43] width 24 height 10
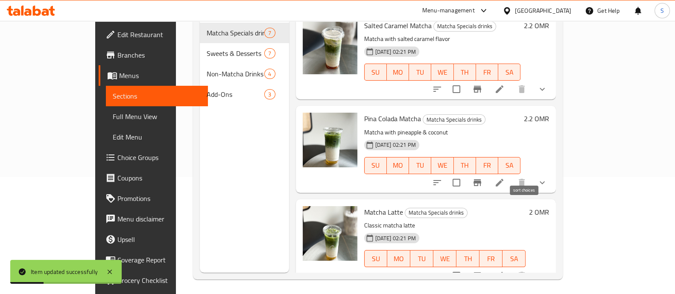
scroll to position [119, 0]
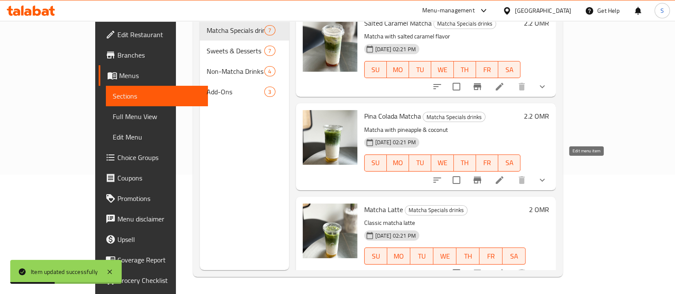
click at [503, 176] on icon at bounding box center [499, 180] width 8 height 8
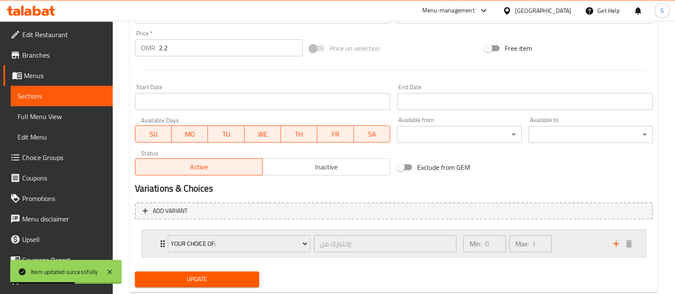
scroll to position [335, 0]
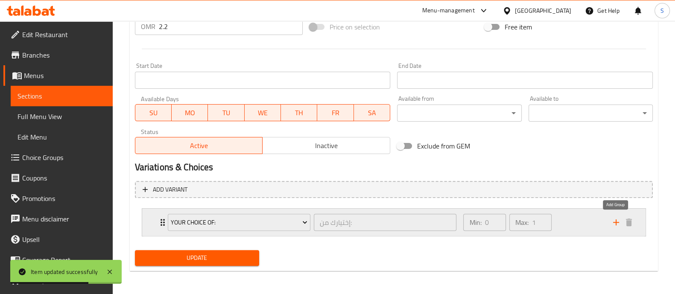
click at [617, 221] on icon "add" at bounding box center [616, 222] width 10 height 10
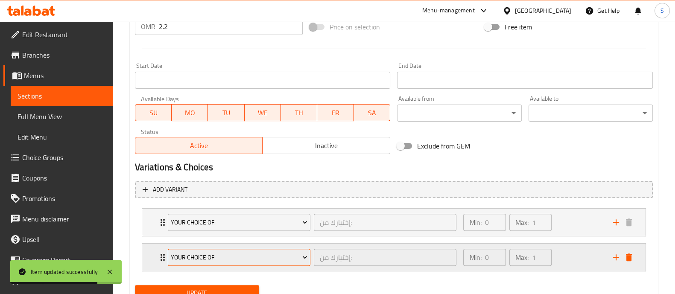
click at [234, 254] on span "Your Choice Of:" at bounding box center [239, 257] width 137 height 11
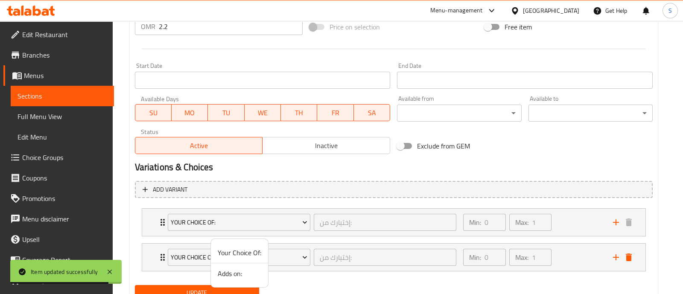
click at [230, 270] on span "Adds on:" at bounding box center [240, 273] width 44 height 10
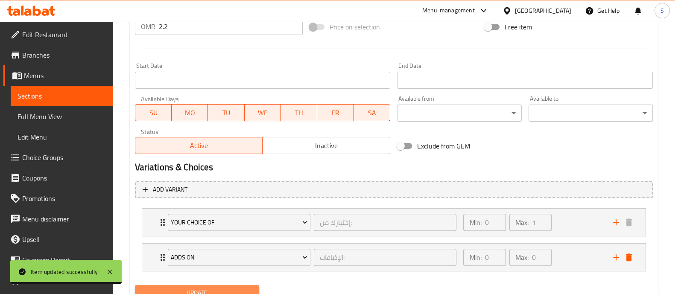
click at [212, 289] on span "Update" at bounding box center [197, 293] width 111 height 11
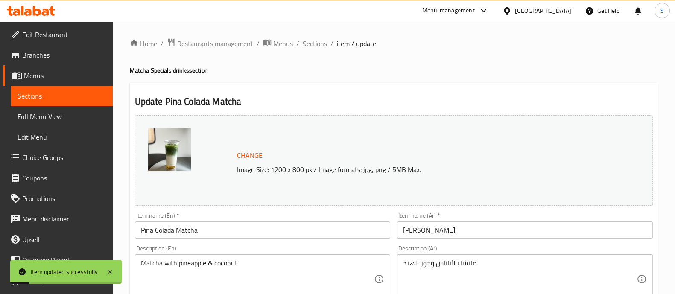
click at [322, 41] on span "Sections" at bounding box center [315, 43] width 24 height 10
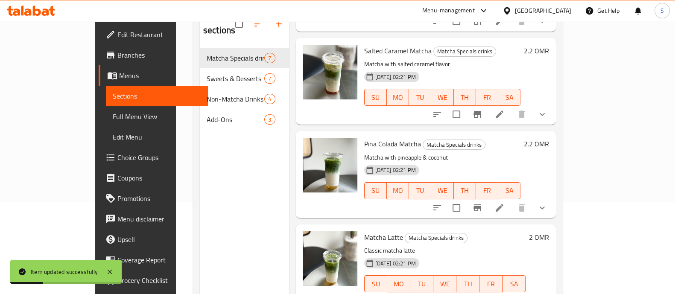
scroll to position [119, 0]
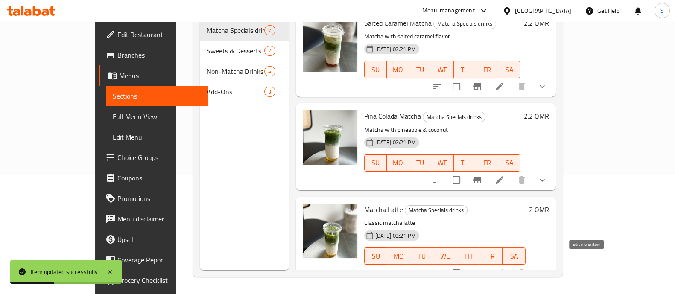
click at [503, 269] on icon at bounding box center [499, 273] width 8 height 8
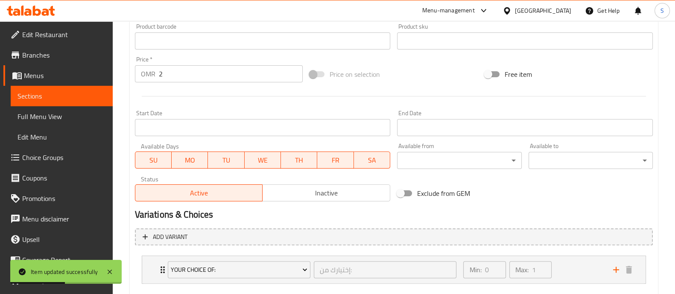
scroll to position [335, 0]
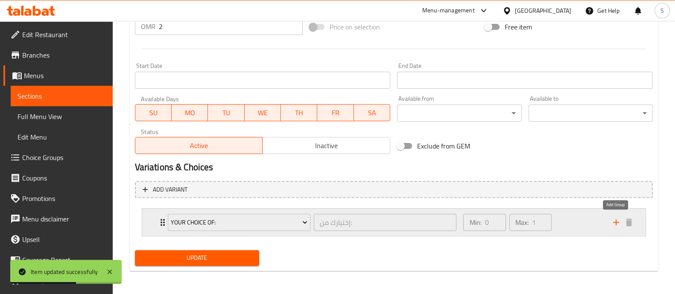
click at [617, 223] on icon "add" at bounding box center [616, 222] width 10 height 10
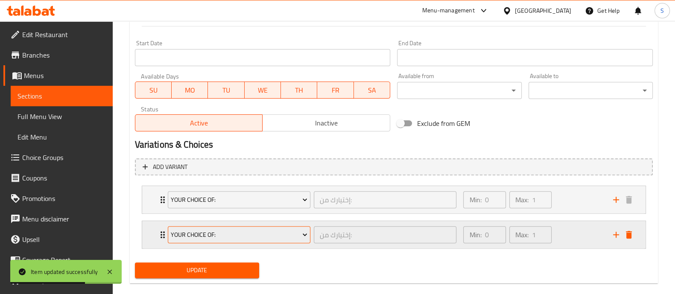
scroll to position [370, 0]
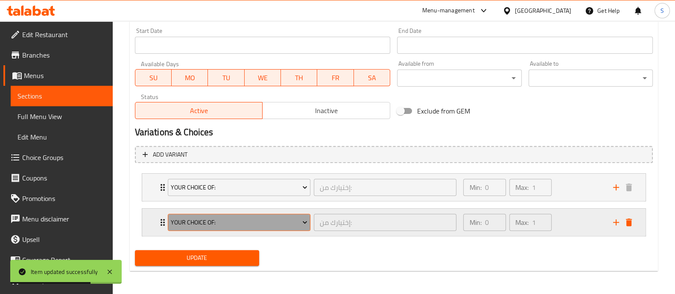
click at [271, 218] on span "Your Choice Of:" at bounding box center [239, 222] width 137 height 11
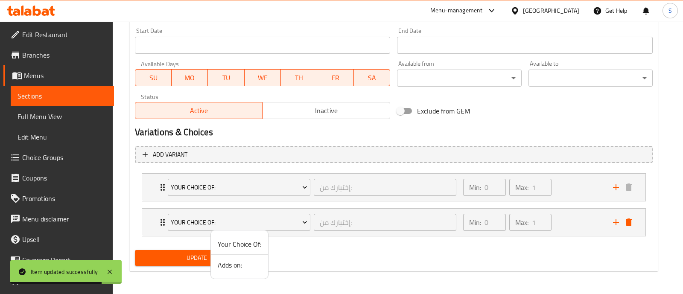
click at [220, 265] on span "Adds on:" at bounding box center [240, 265] width 44 height 10
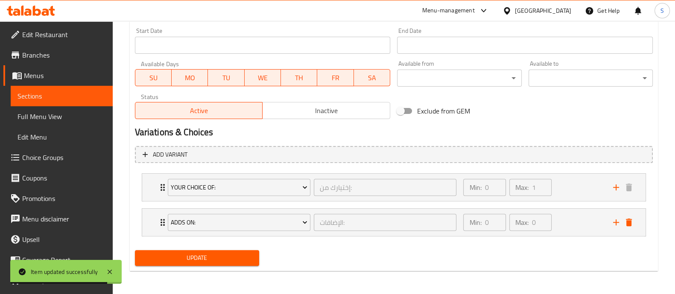
click at [211, 255] on span "Update" at bounding box center [197, 258] width 111 height 11
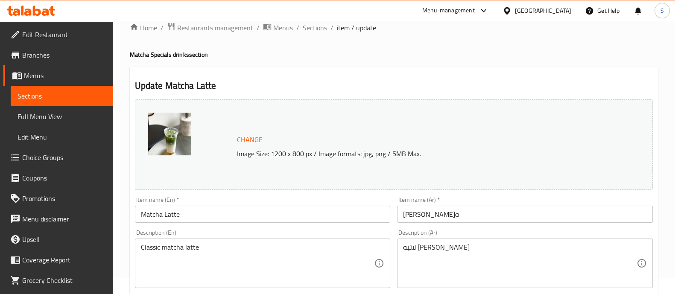
scroll to position [0, 0]
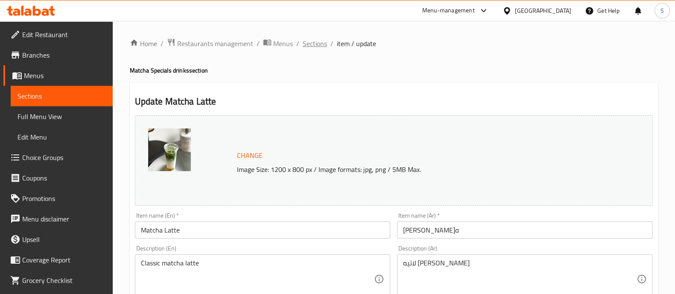
click at [320, 45] on span "Sections" at bounding box center [315, 43] width 24 height 10
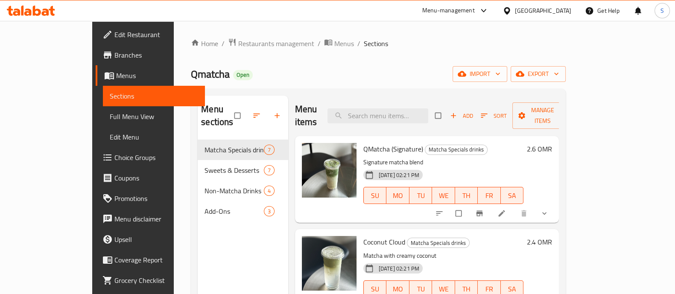
click at [114, 158] on span "Choice Groups" at bounding box center [156, 157] width 84 height 10
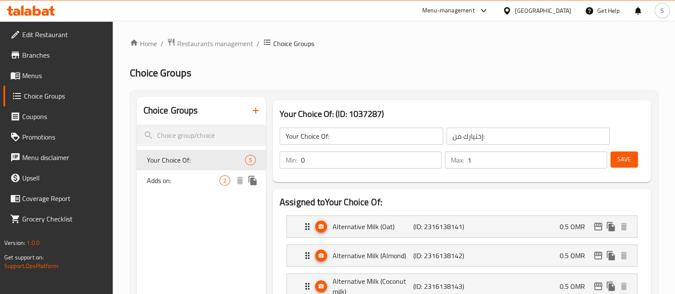
click at [201, 177] on span "Adds on:" at bounding box center [183, 180] width 73 height 10
type input "Adds on:"
type input "الإضافات:"
type input "0"
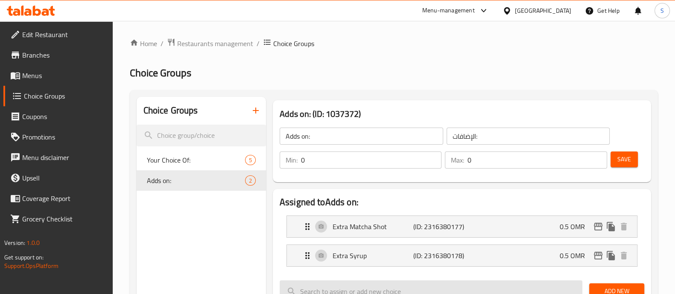
scroll to position [53, 0]
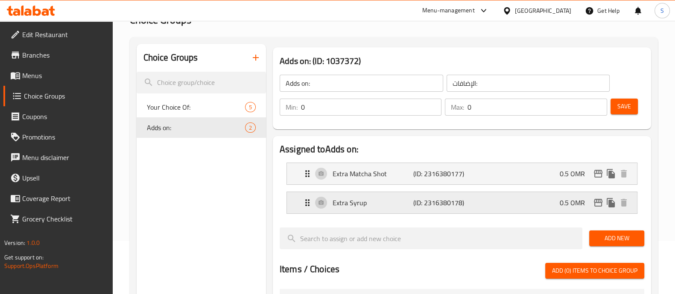
click at [376, 204] on p "Extra Syrup" at bounding box center [372, 203] width 81 height 10
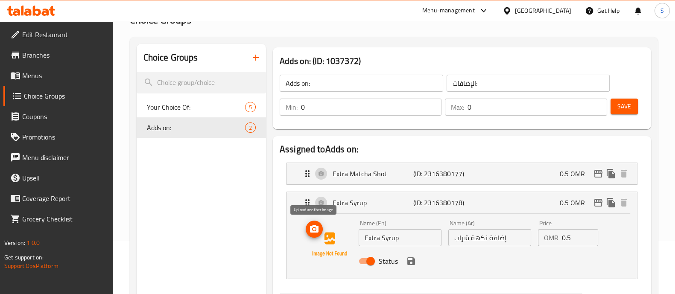
click at [319, 233] on span "upload picture" at bounding box center [314, 229] width 17 height 10
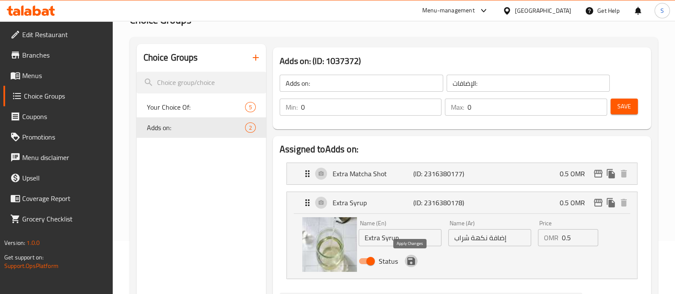
click at [414, 259] on icon "save" at bounding box center [411, 261] width 10 height 10
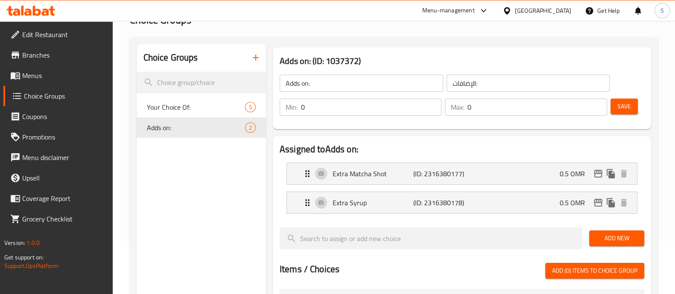
click at [632, 106] on button "Save" at bounding box center [623, 107] width 27 height 16
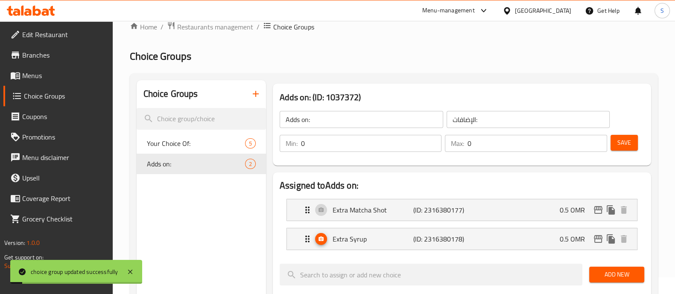
scroll to position [0, 0]
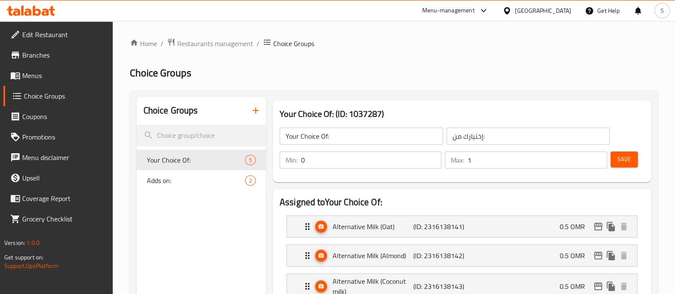
scroll to position [53, 0]
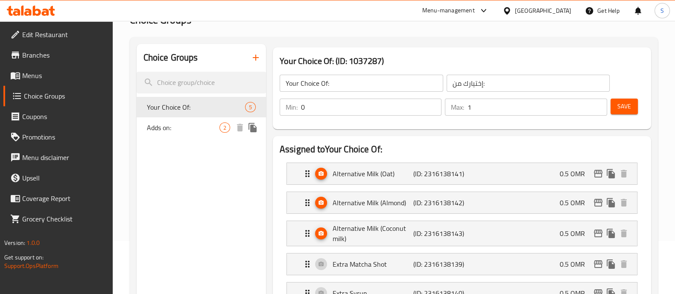
drag, startPoint x: 205, startPoint y: 131, endPoint x: 210, endPoint y: 131, distance: 5.6
click at [205, 131] on span "Adds on:" at bounding box center [183, 127] width 73 height 10
type input "Adds on:"
type input "الإضافات:"
type input "0"
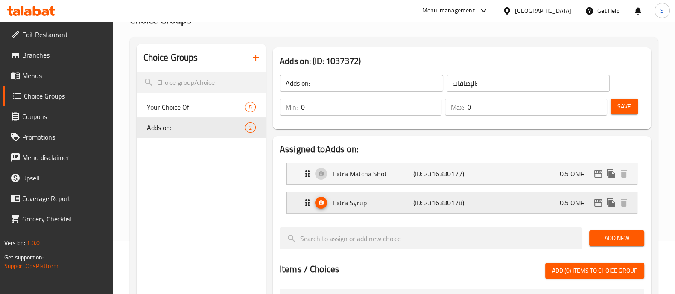
click at [397, 200] on p "Extra Syrup" at bounding box center [372, 203] width 81 height 10
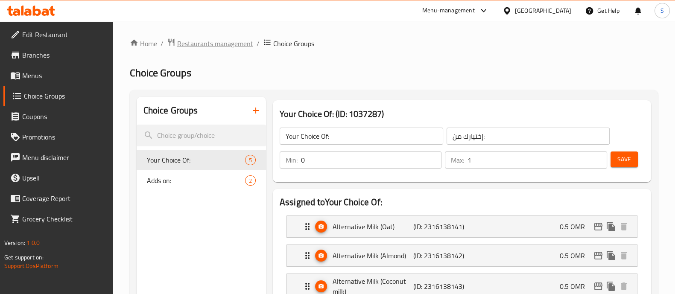
click at [218, 44] on span "Restaurants management" at bounding box center [215, 43] width 76 height 10
